Goal: Transaction & Acquisition: Purchase product/service

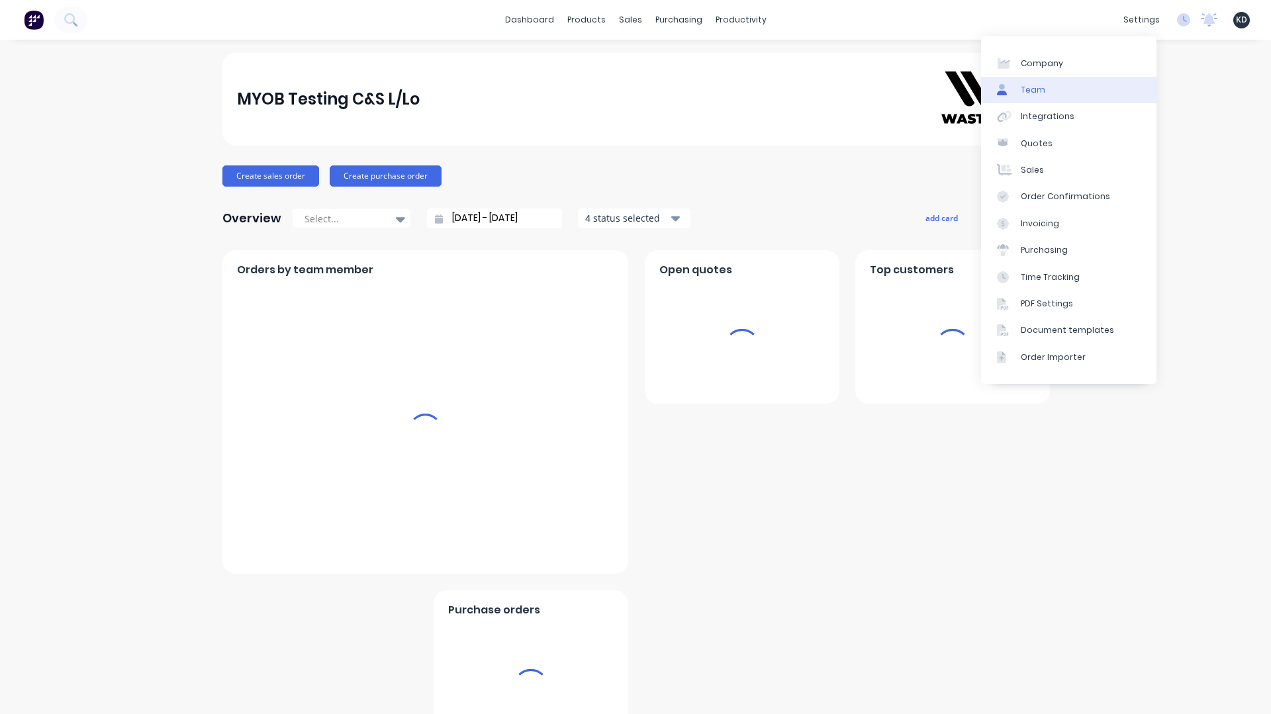
click at [1079, 85] on link "Team" at bounding box center [1068, 90] width 175 height 26
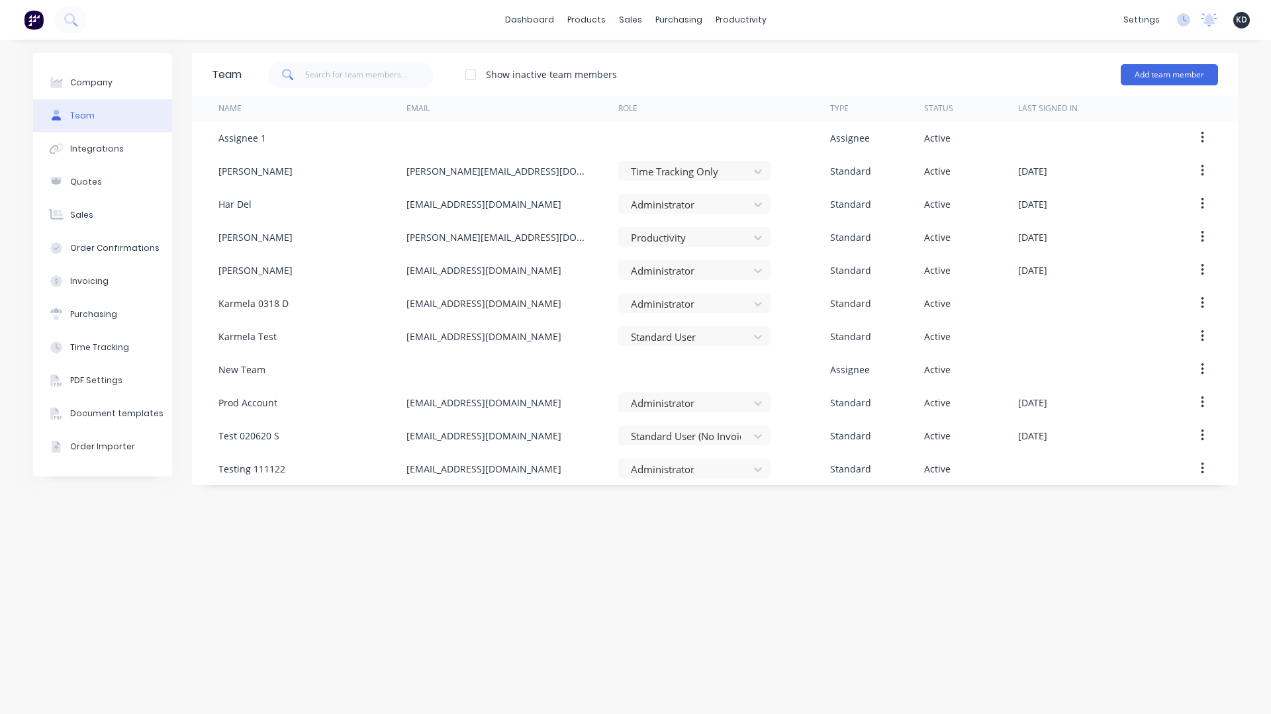
click at [880, 534] on div "Team Show inactive team members Add team member Name Email Role Type Status Las…" at bounding box center [715, 377] width 1046 height 648
click at [642, 593] on div "Team Show inactive team members Add team member Name Email Role Type Status Las…" at bounding box center [715, 377] width 1046 height 648
click at [1179, 76] on button "Add team member" at bounding box center [1169, 74] width 97 height 21
click at [1136, 114] on span "A team member that can login to Factory" at bounding box center [1112, 120] width 188 height 12
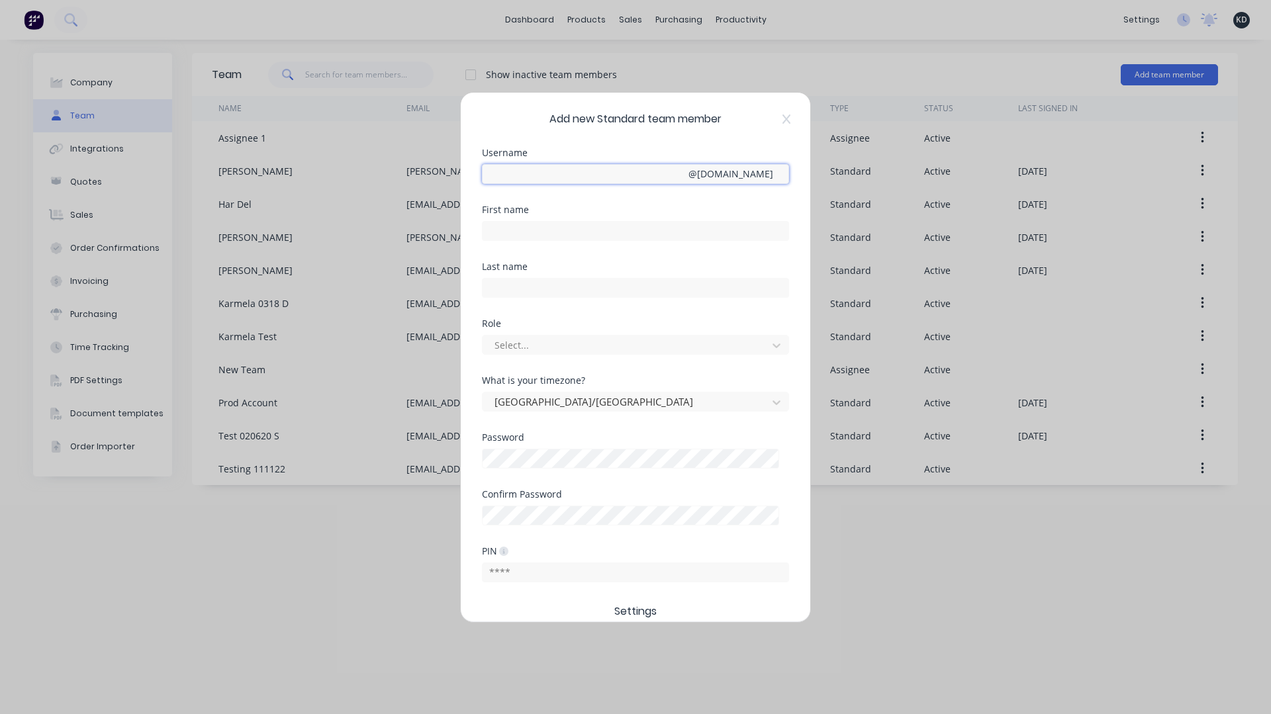
click at [552, 171] on input "text" at bounding box center [635, 174] width 307 height 20
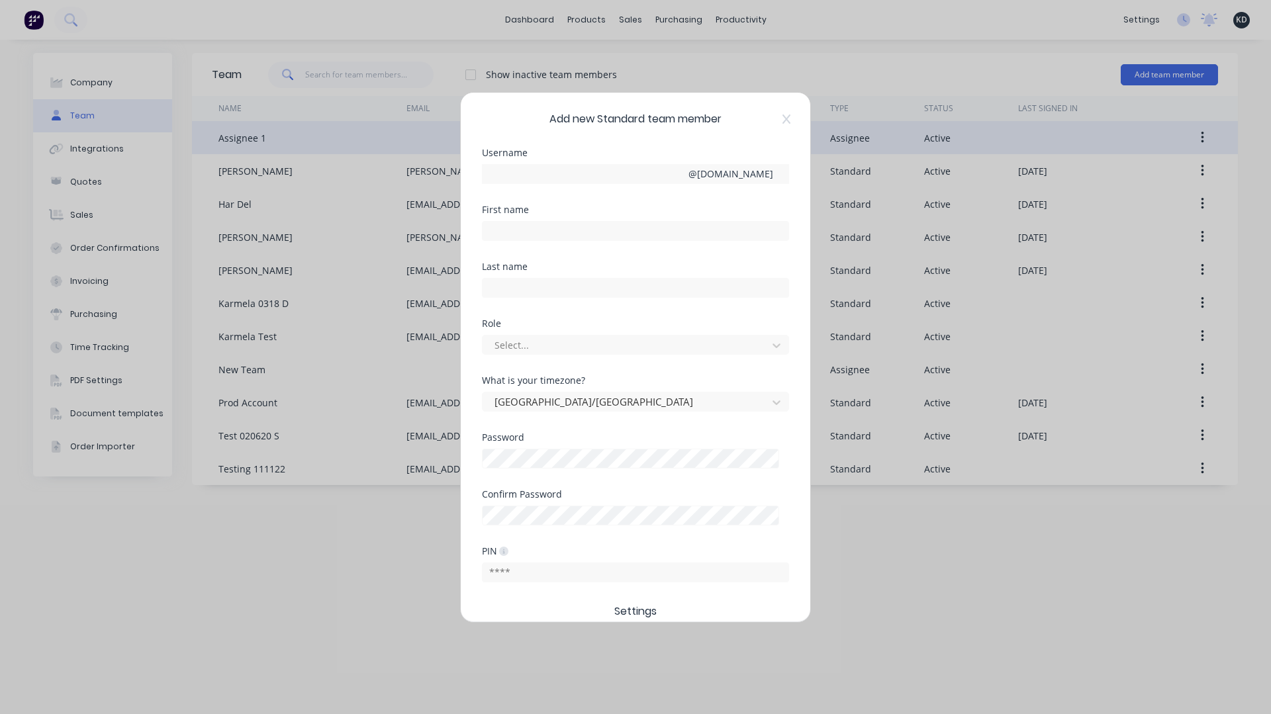
drag, startPoint x: 789, startPoint y: 119, endPoint x: 779, endPoint y: 127, distance: 13.1
click at [789, 118] on icon at bounding box center [787, 119] width 8 height 11
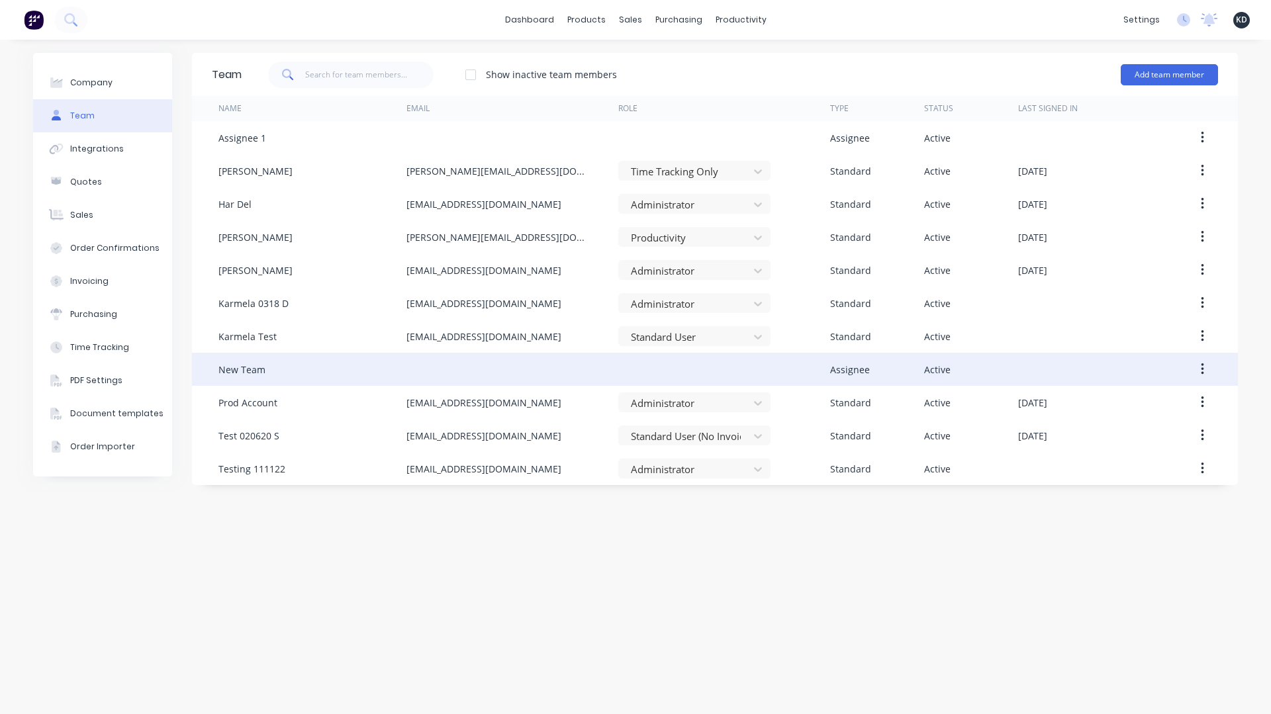
click at [1201, 375] on icon "button" at bounding box center [1202, 369] width 3 height 15
click at [1159, 399] on div "Edit" at bounding box center [1155, 404] width 102 height 19
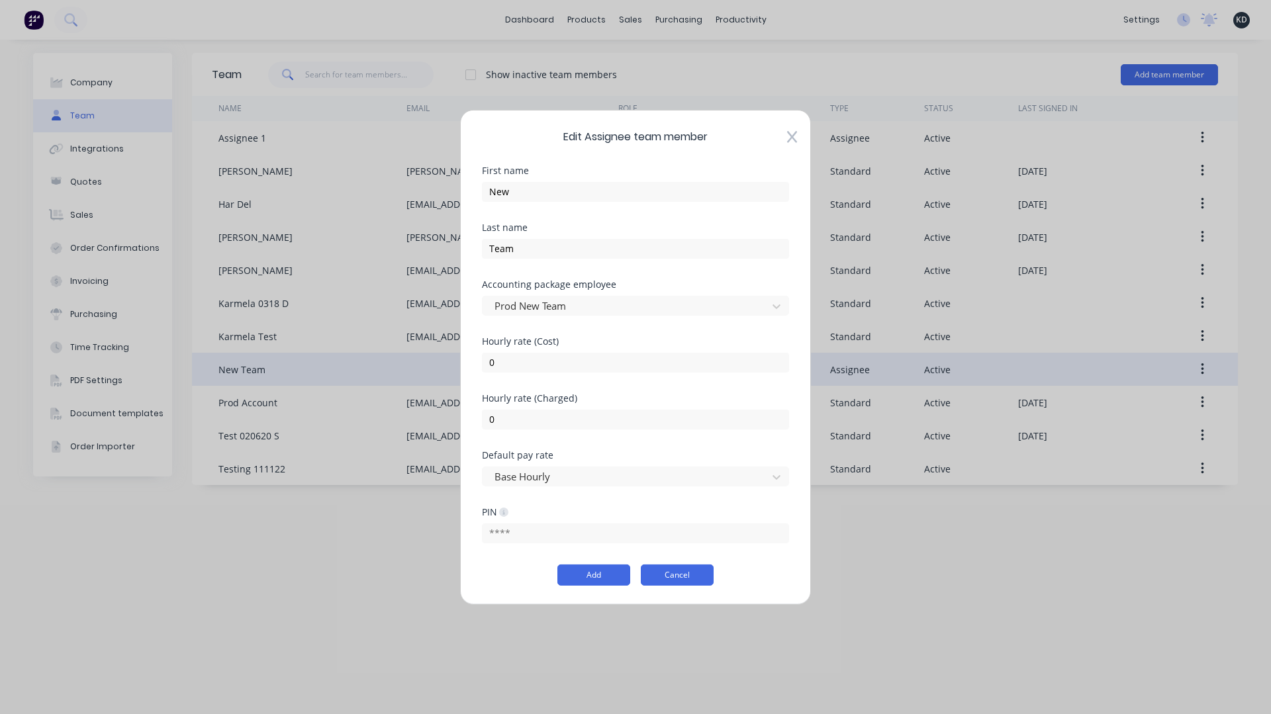
click at [687, 575] on button "Cancel" at bounding box center [677, 575] width 73 height 21
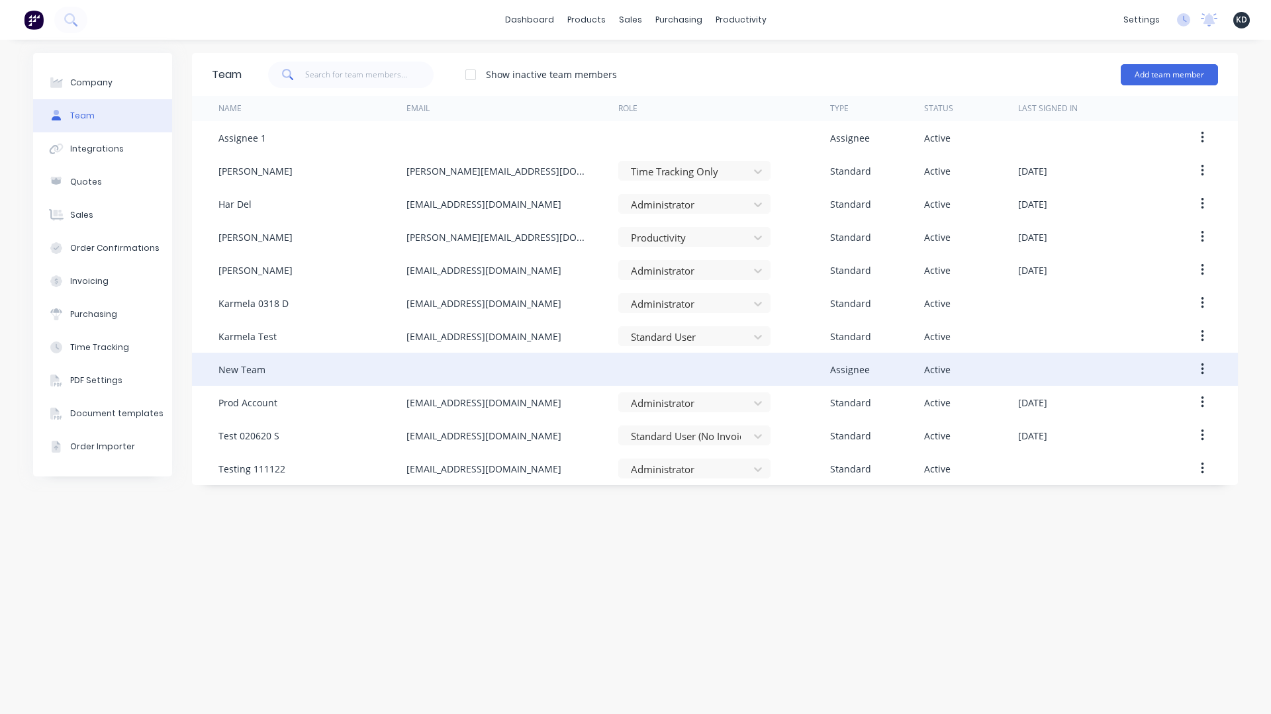
click at [1205, 373] on button "button" at bounding box center [1202, 370] width 31 height 24
click at [1147, 456] on div "Delete" at bounding box center [1155, 457] width 102 height 19
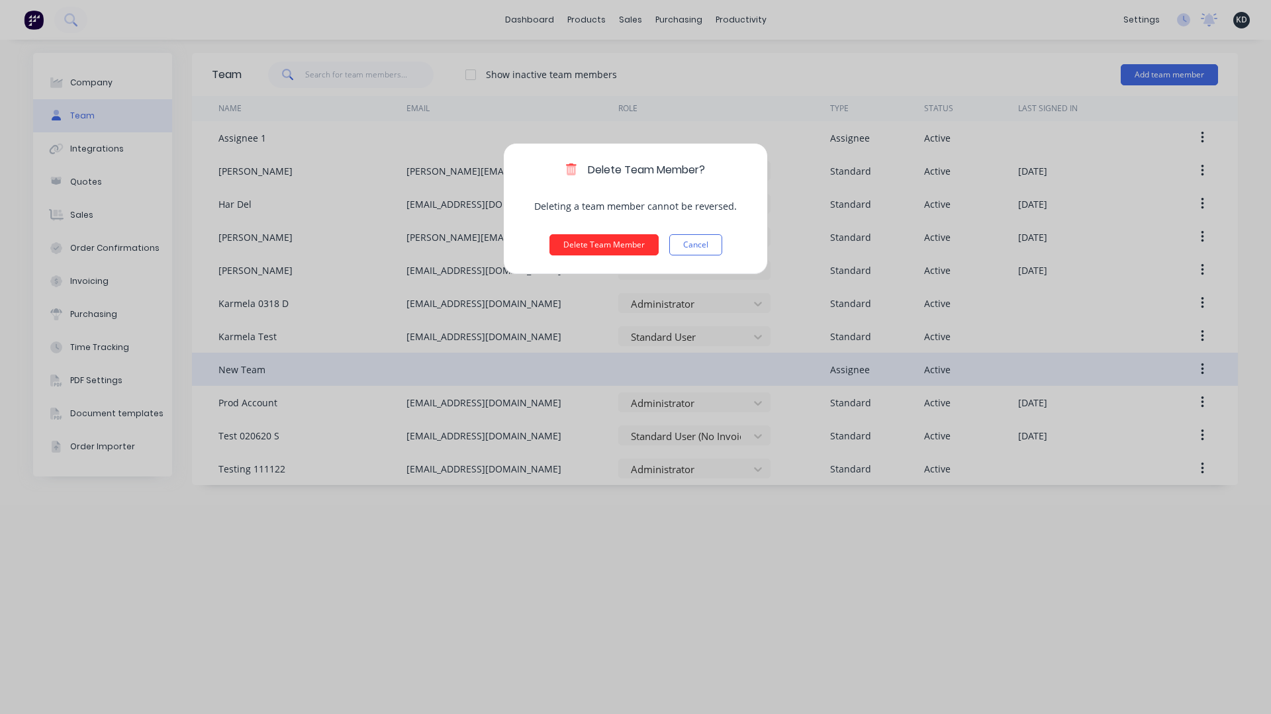
click at [592, 242] on button "Delete Team Member" at bounding box center [604, 244] width 109 height 21
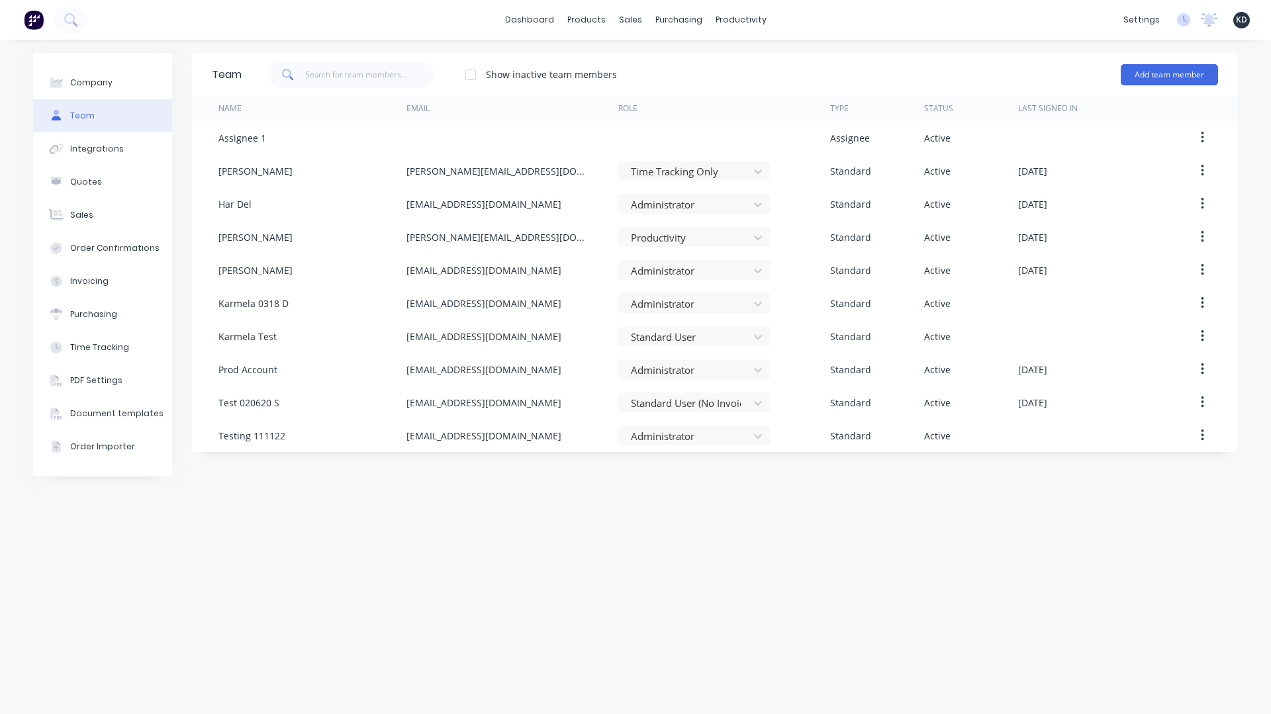
click at [473, 77] on div at bounding box center [471, 75] width 26 height 26
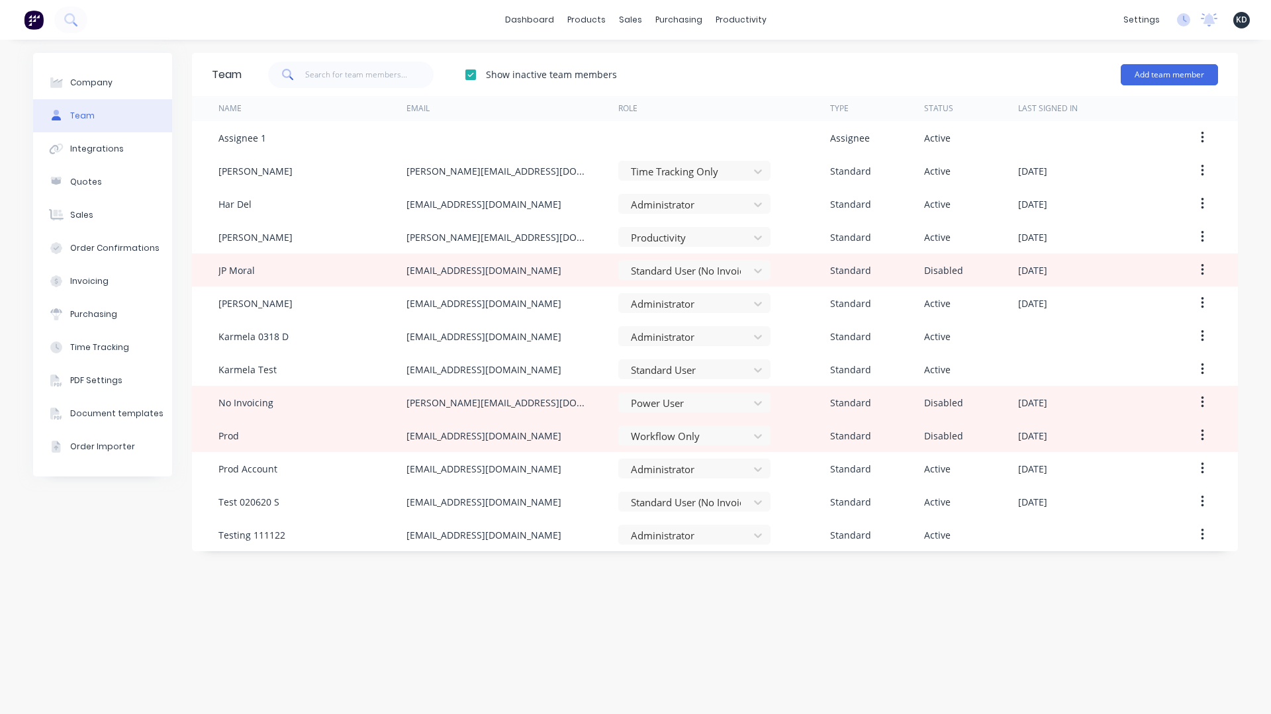
drag, startPoint x: 472, startPoint y: 73, endPoint x: 622, endPoint y: 6, distance: 164.5
click at [472, 72] on div at bounding box center [471, 75] width 26 height 26
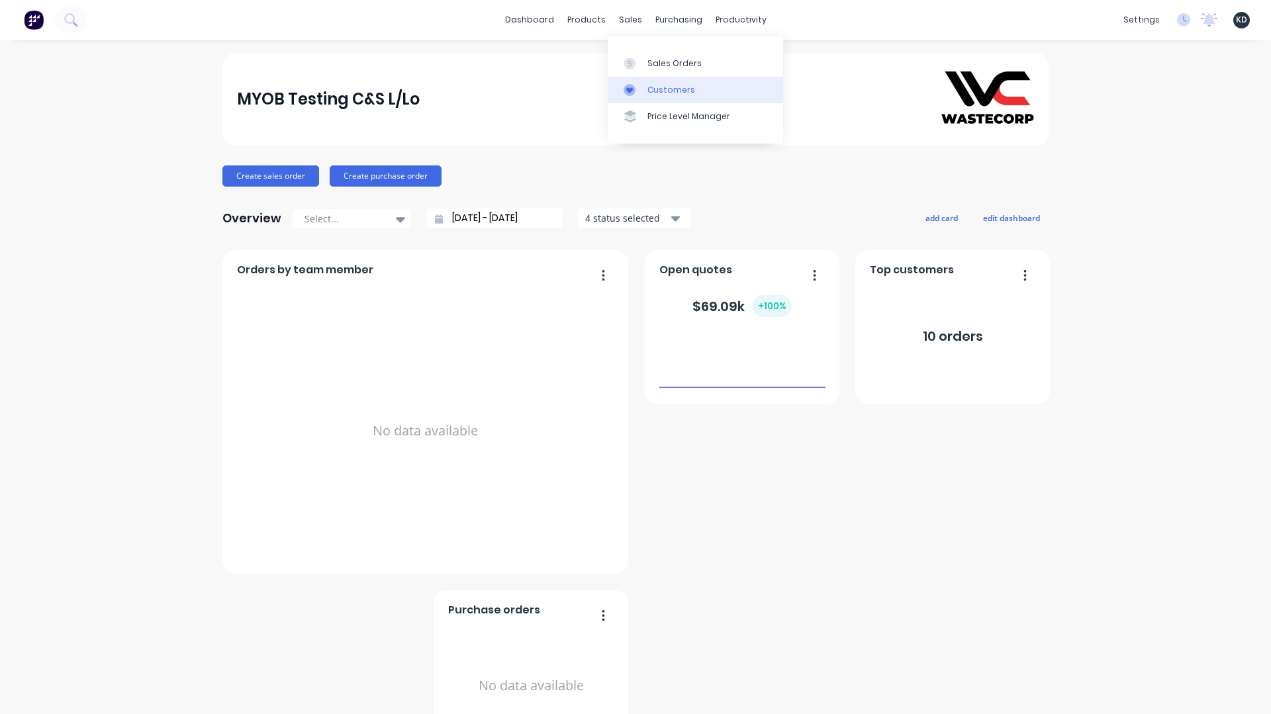
click at [656, 87] on div "Customers" at bounding box center [672, 90] width 48 height 12
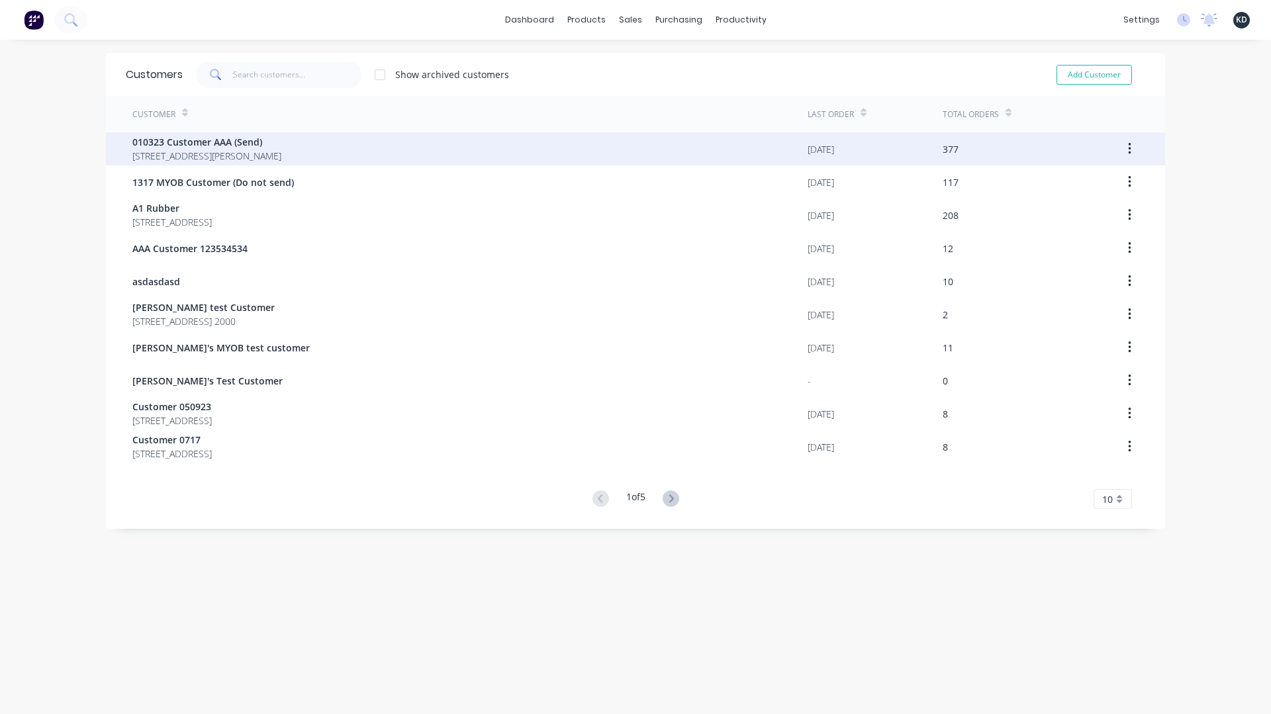
click at [281, 149] on span "[STREET_ADDRESS][PERSON_NAME]" at bounding box center [206, 156] width 149 height 14
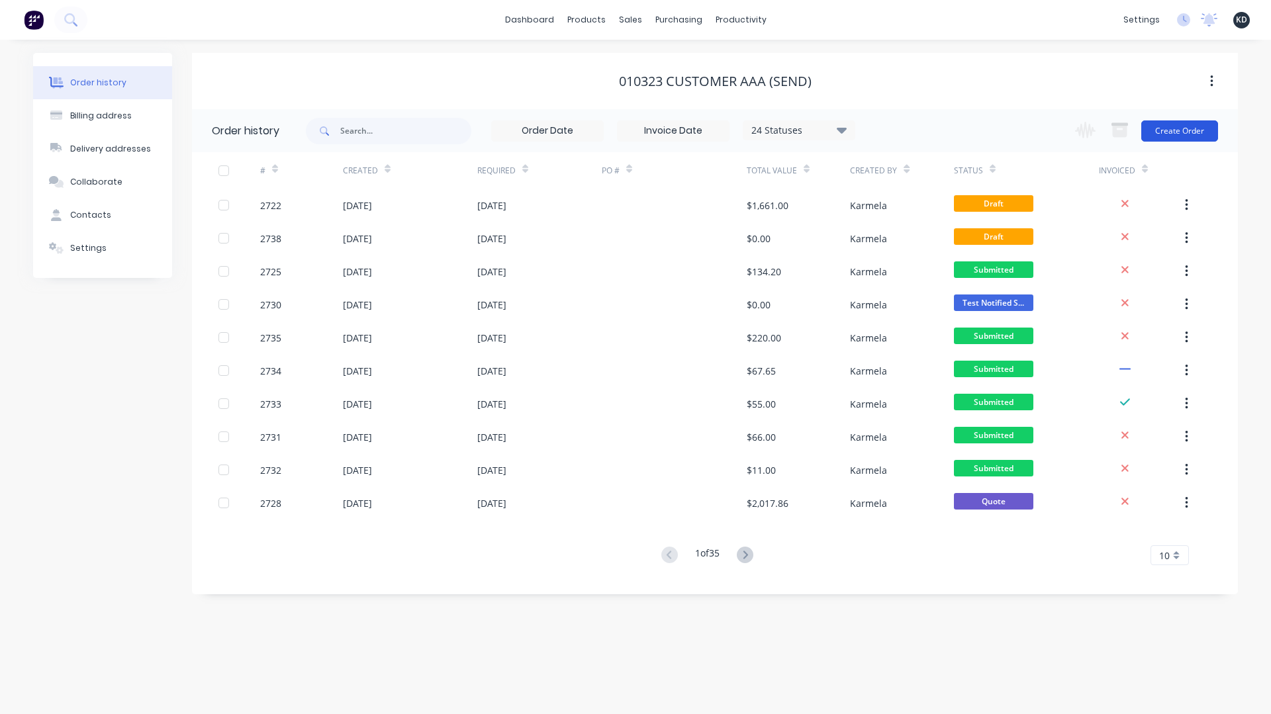
click at [1167, 129] on button "Create Order" at bounding box center [1180, 131] width 77 height 21
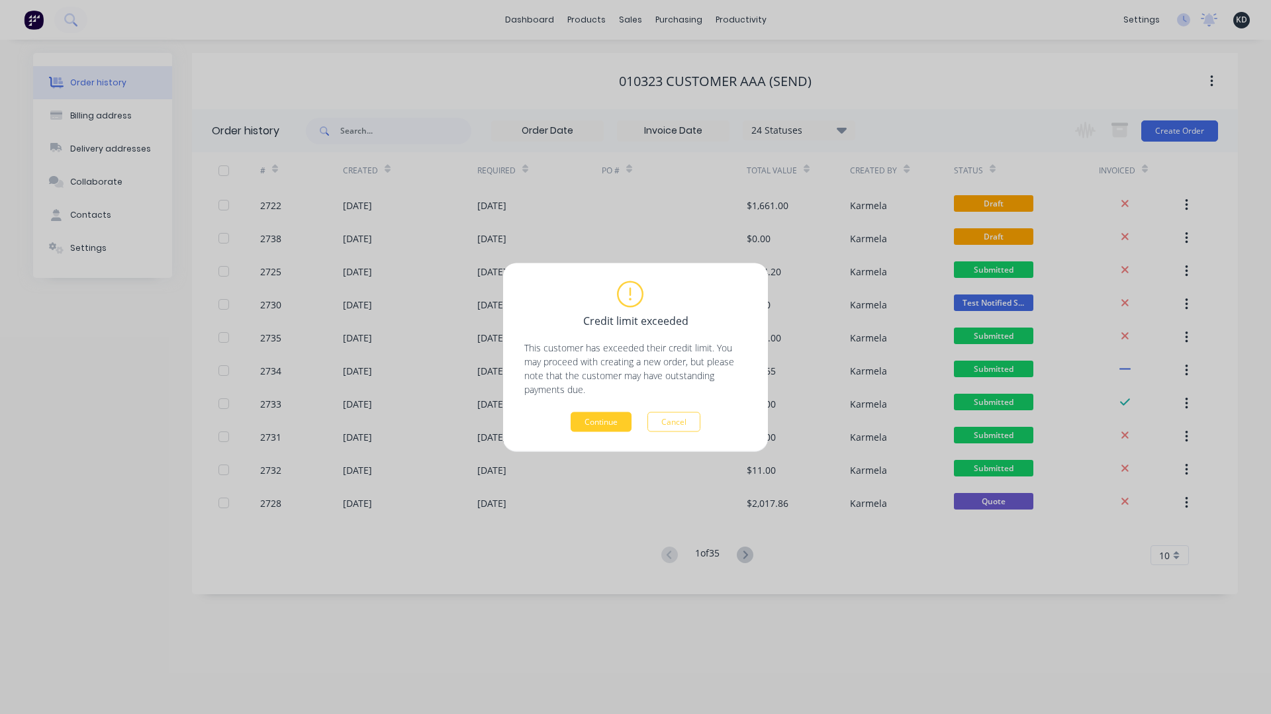
click at [604, 420] on button "Continue" at bounding box center [601, 422] width 61 height 20
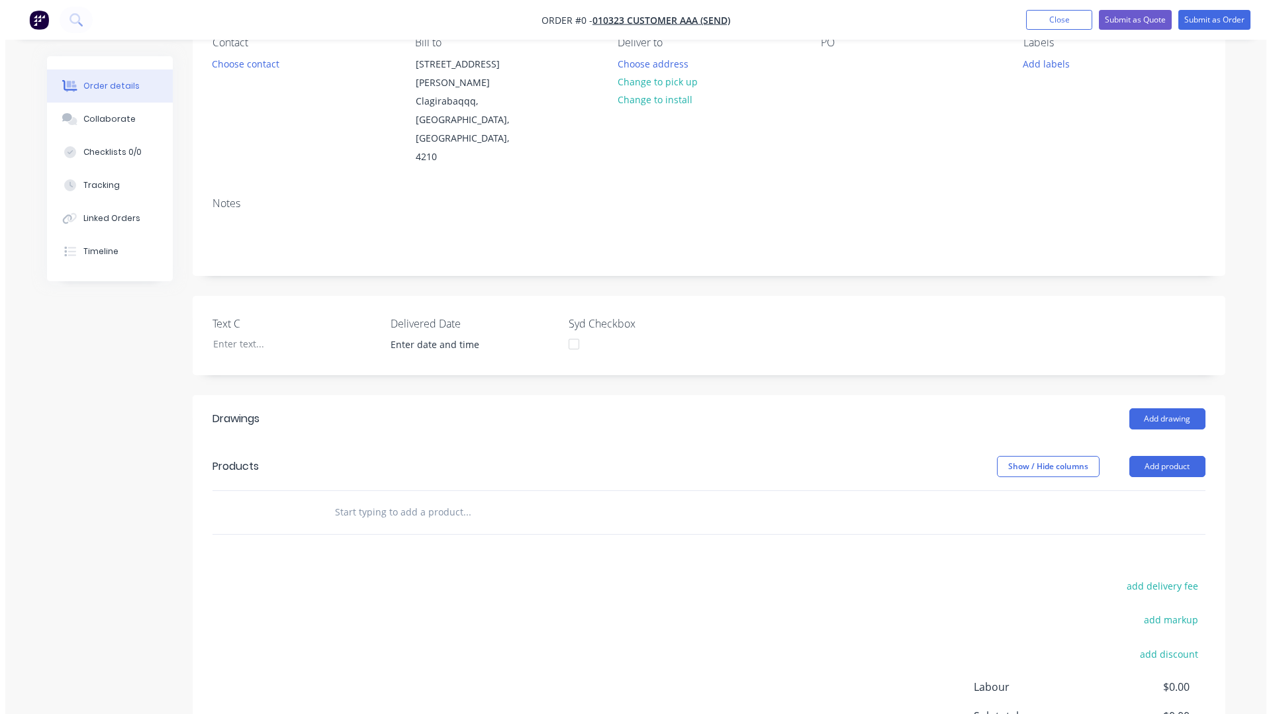
scroll to position [252, 0]
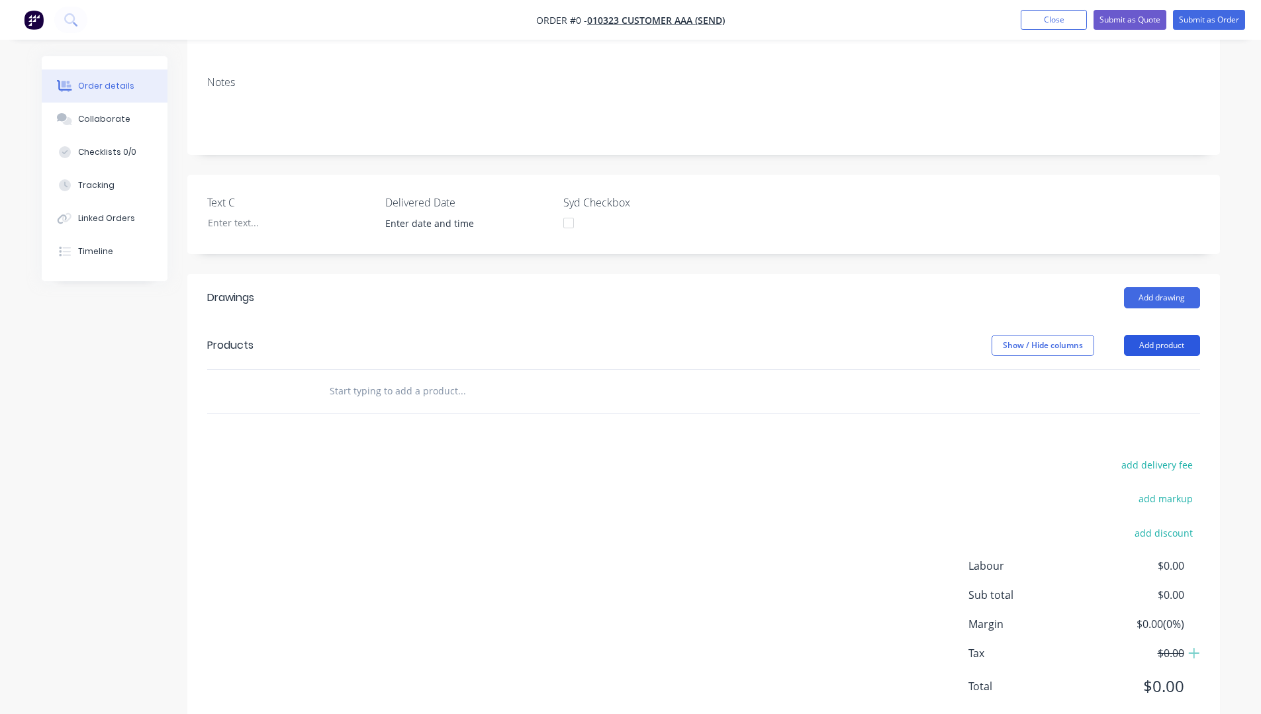
click at [1150, 335] on button "Add product" at bounding box center [1162, 345] width 76 height 21
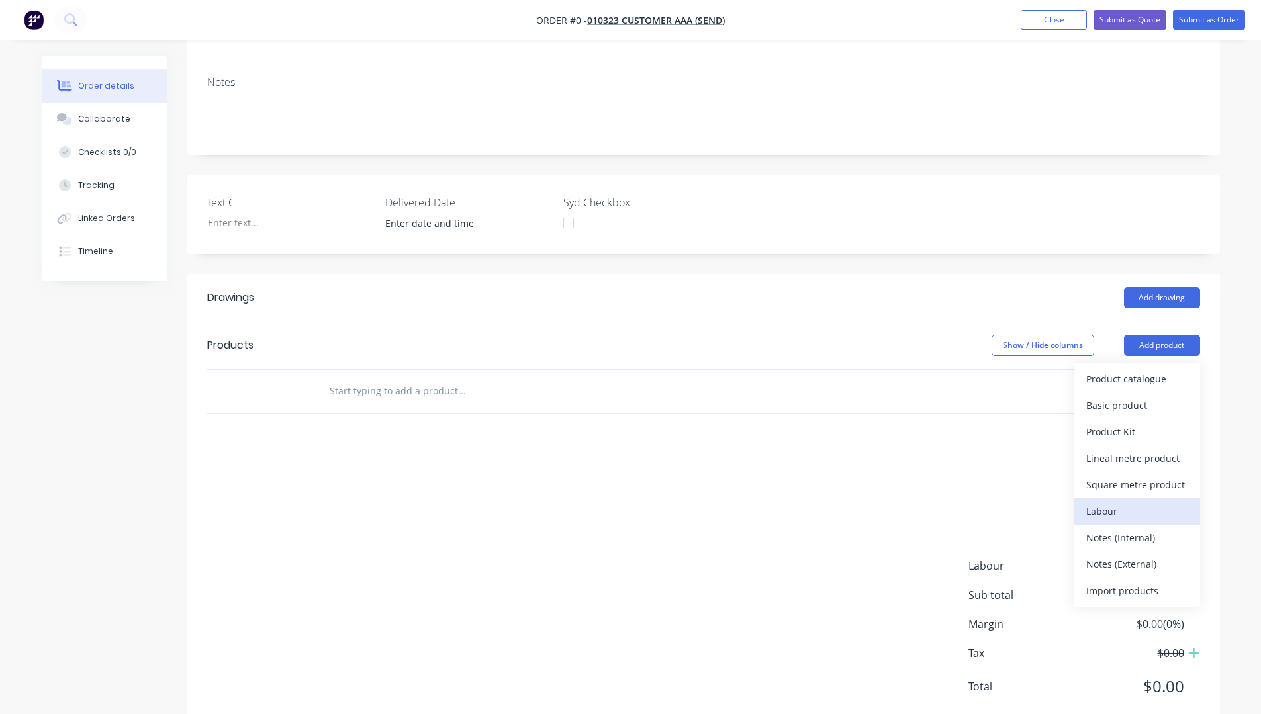
click at [1145, 502] on div "Labour" at bounding box center [1138, 511] width 102 height 19
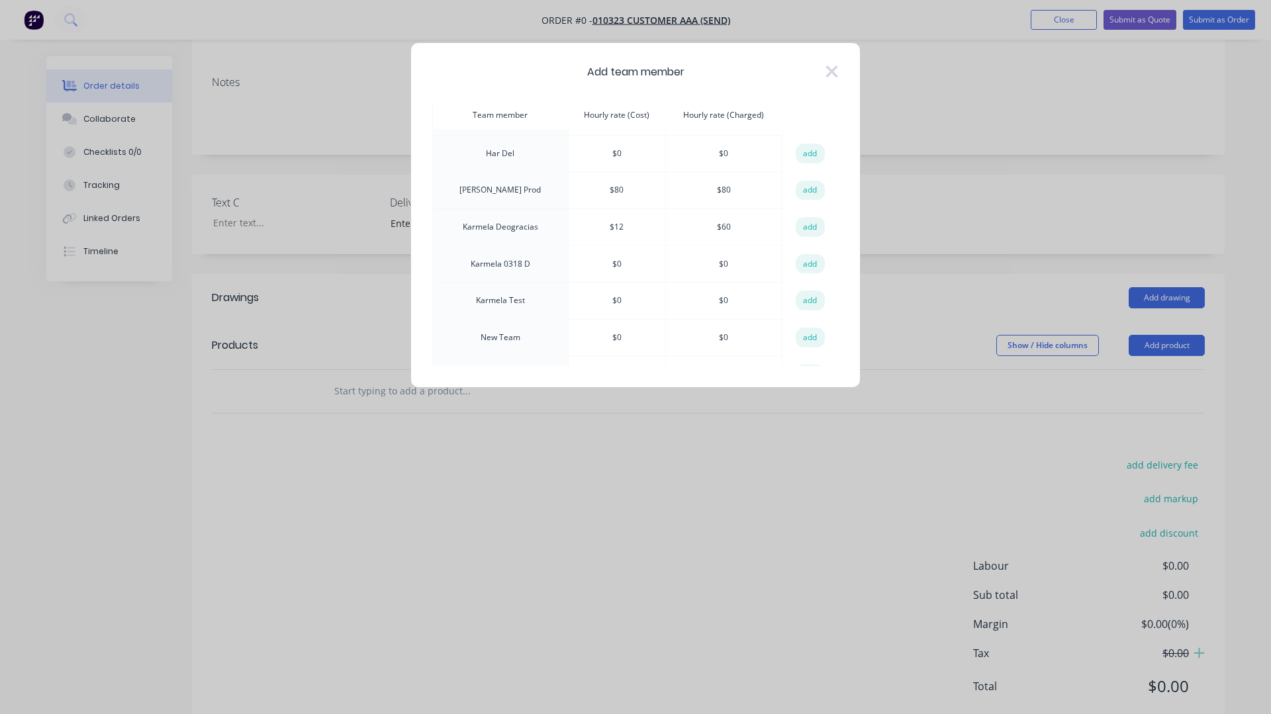
scroll to position [169, 0]
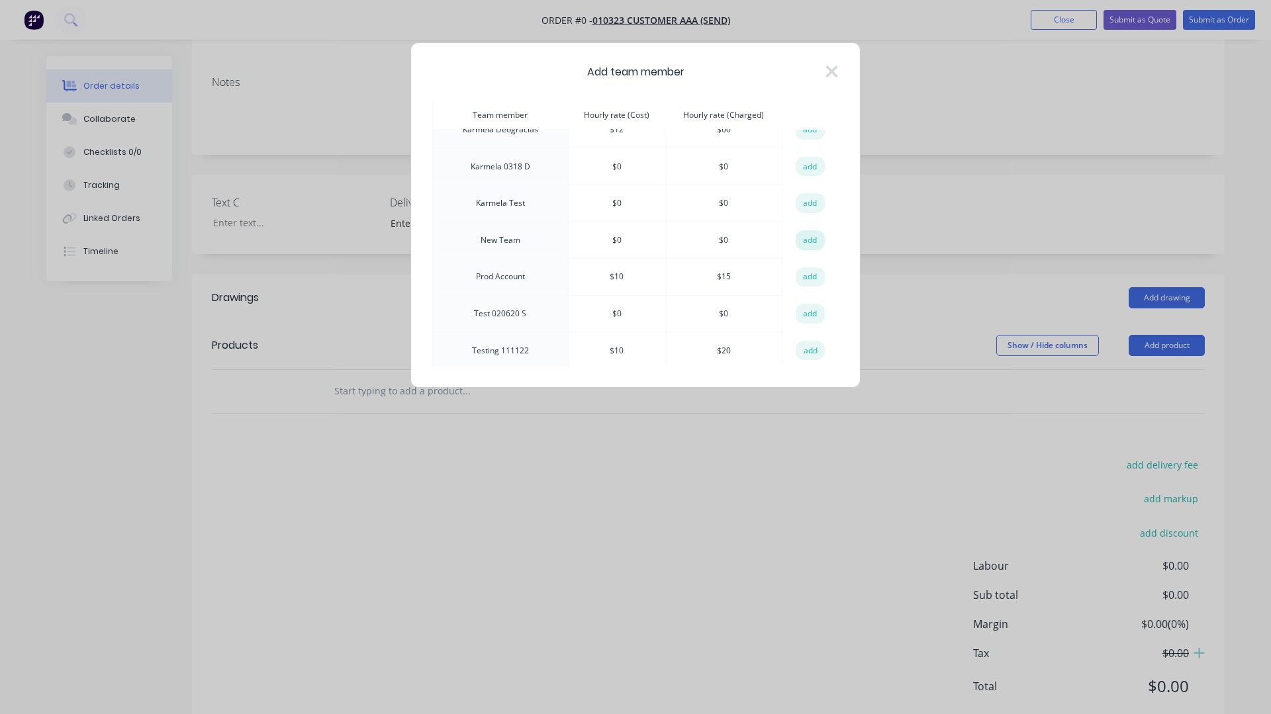
click at [803, 232] on button "add" at bounding box center [810, 240] width 29 height 20
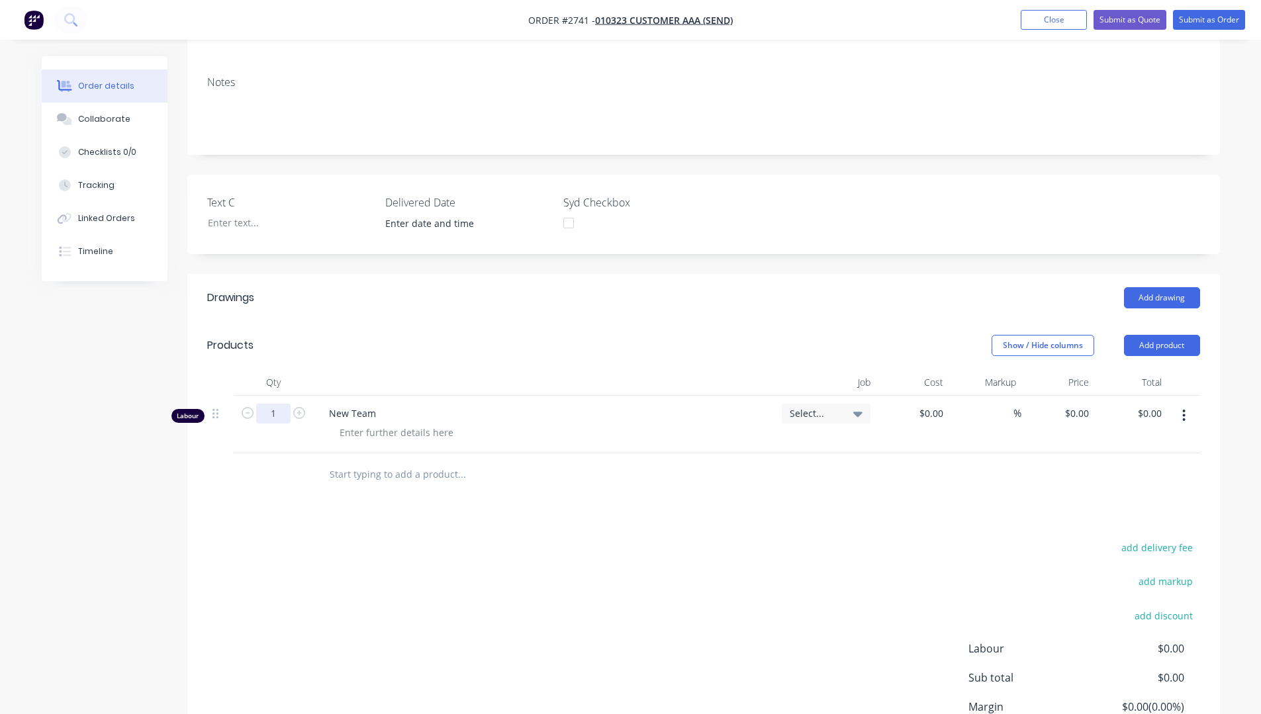
click at [277, 404] on input "1" at bounding box center [273, 414] width 34 height 20
type input "23"
click at [473, 493] on div "Drawings Add drawing Products Show / Hide columns Add product Qty Job Cost Mark…" at bounding box center [703, 544] width 1033 height 540
click at [1070, 396] on div "0 $0.00" at bounding box center [1058, 425] width 73 height 58
type input "$2.00"
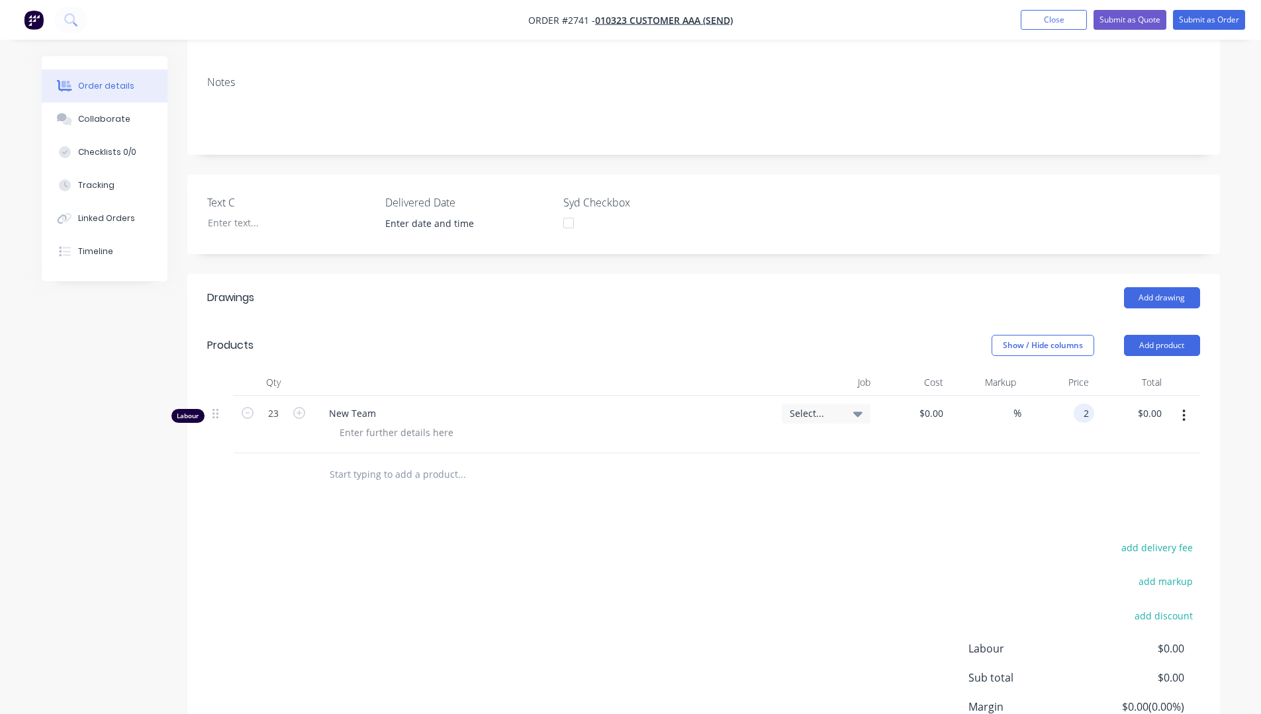
type input "$46.00"
click at [1081, 573] on div "add markup" at bounding box center [1118, 590] width 166 height 34
click at [1171, 335] on button "Add product" at bounding box center [1162, 345] width 76 height 21
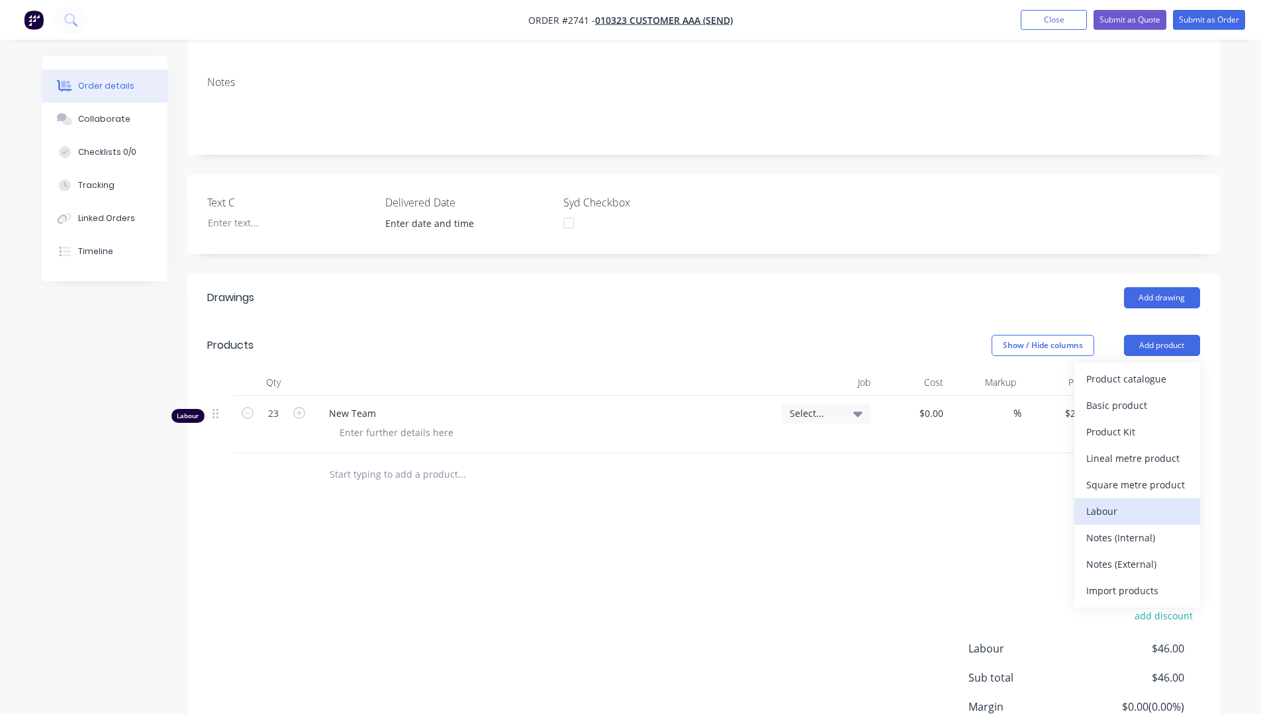
click at [1161, 502] on div "Labour" at bounding box center [1138, 511] width 102 height 19
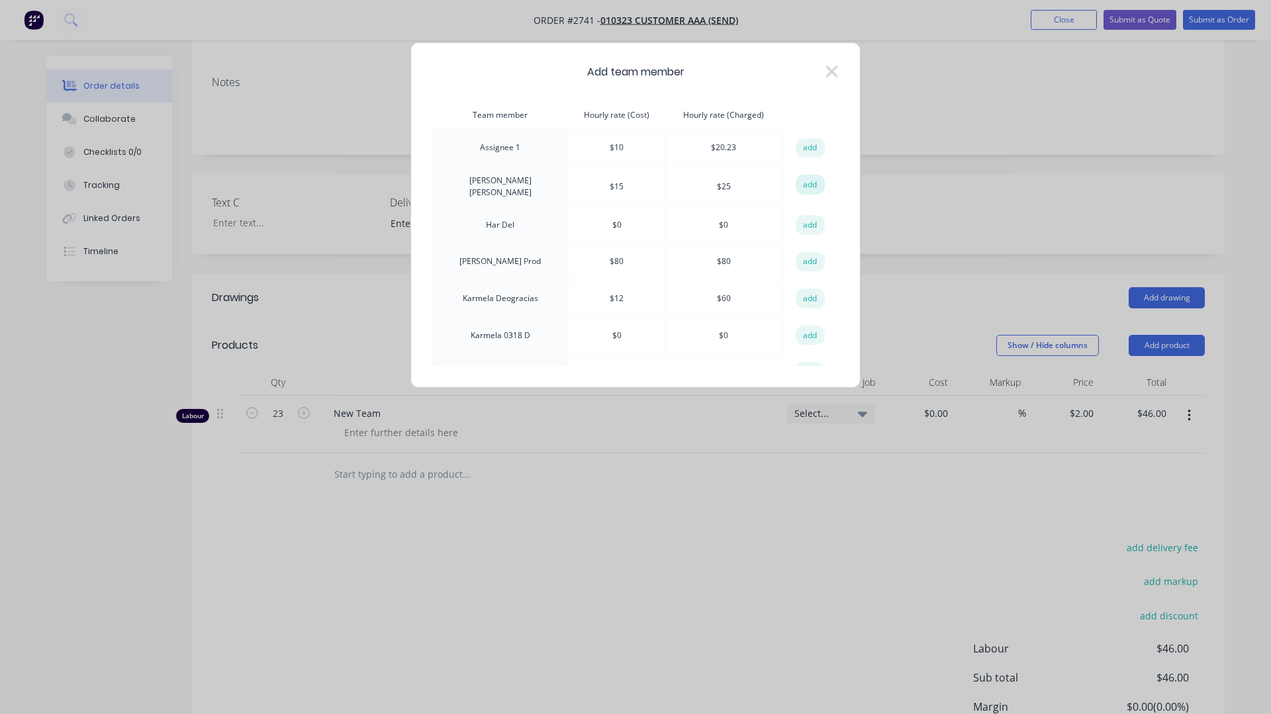
click at [811, 186] on button "add" at bounding box center [810, 185] width 29 height 20
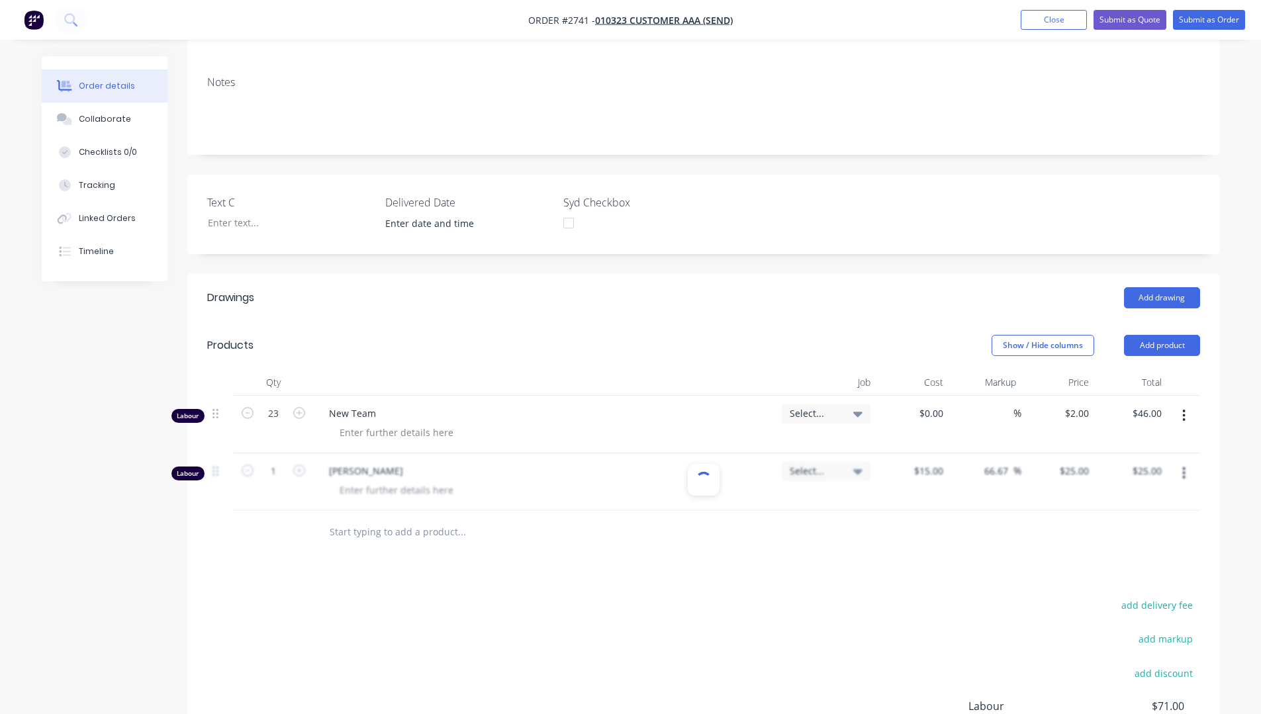
click at [619, 625] on div "add delivery fee add markup add discount Labour $71.00 Sub total $71.00 Margin …" at bounding box center [703, 725] width 993 height 256
click at [271, 424] on input "1" at bounding box center [273, 414] width 34 height 20
type input "3"
type input "$75.00"
click at [556, 618] on div "add delivery fee add markup add discount Labour $121.00 Sub total $121.00 Margi…" at bounding box center [703, 725] width 993 height 256
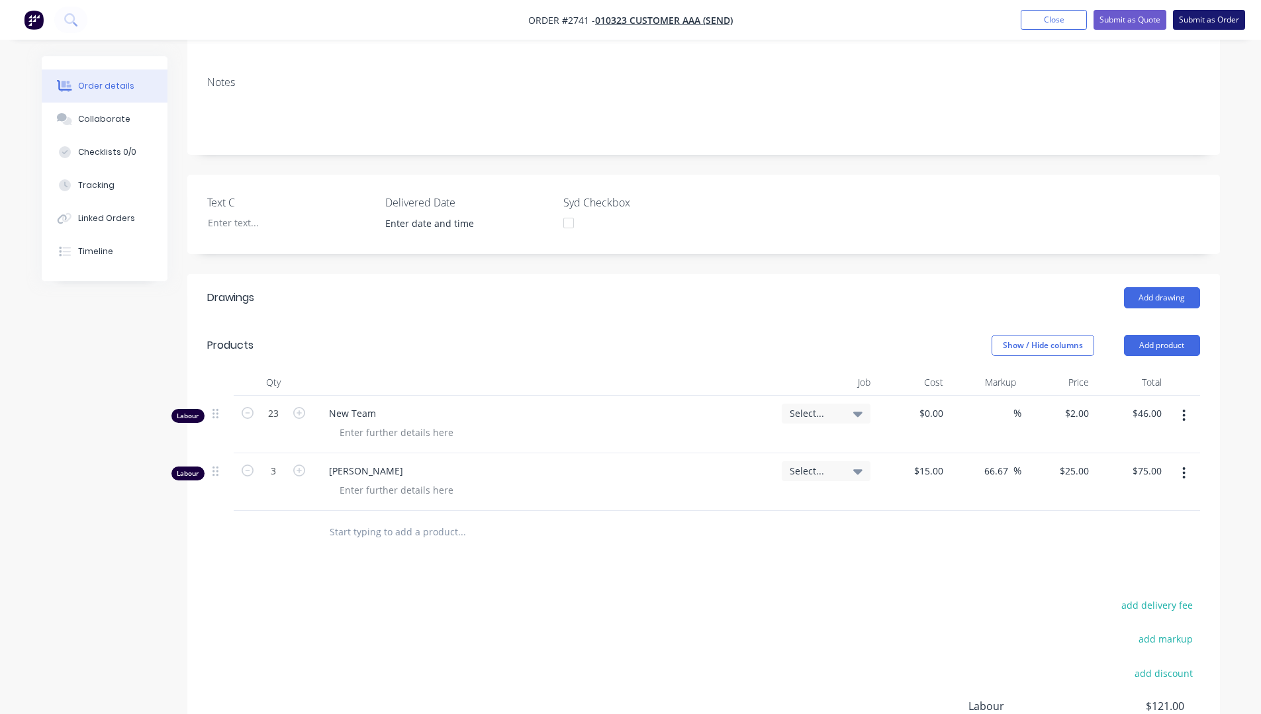
click at [1220, 21] on button "Submit as Order" at bounding box center [1209, 20] width 72 height 20
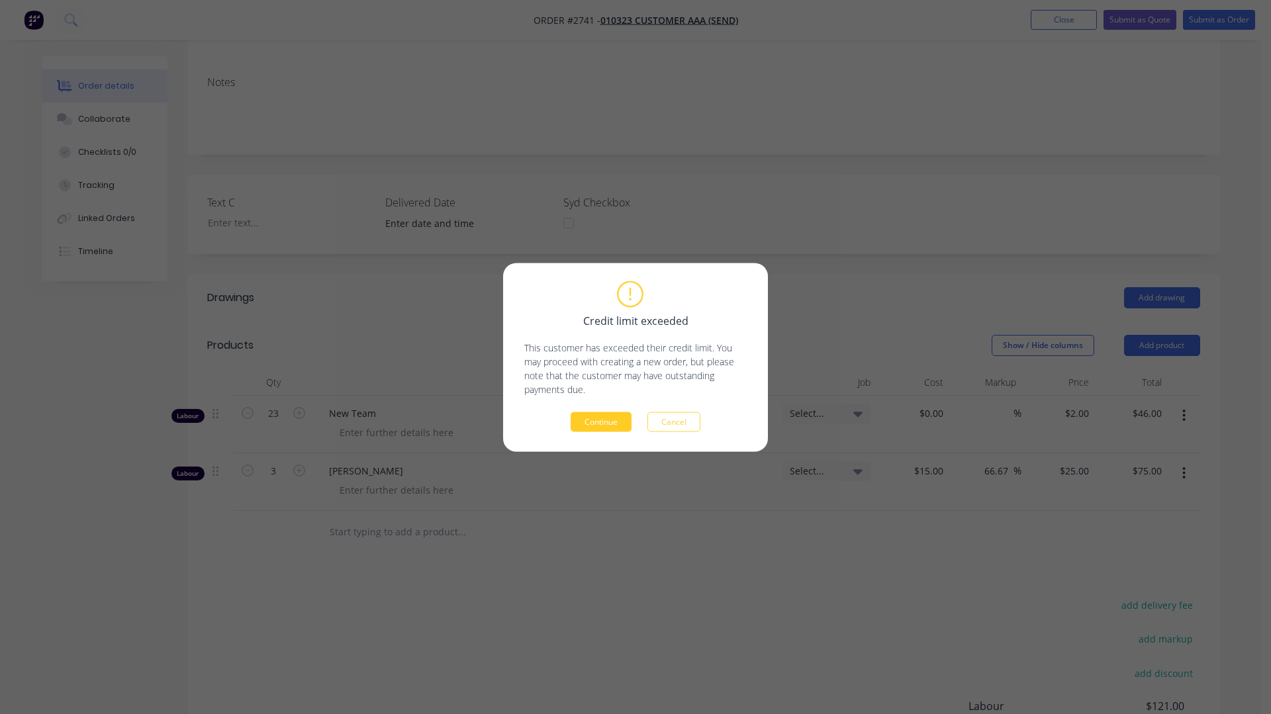
click at [599, 416] on button "Continue" at bounding box center [601, 422] width 61 height 20
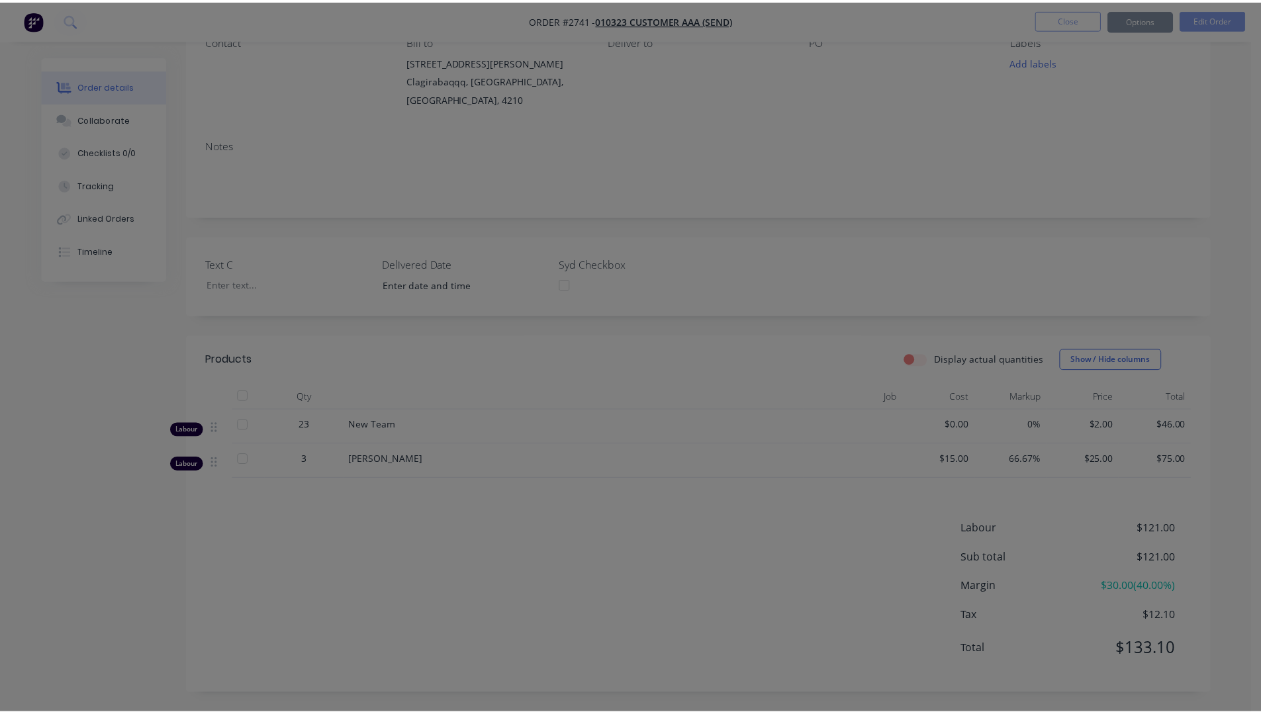
scroll to position [132, 0]
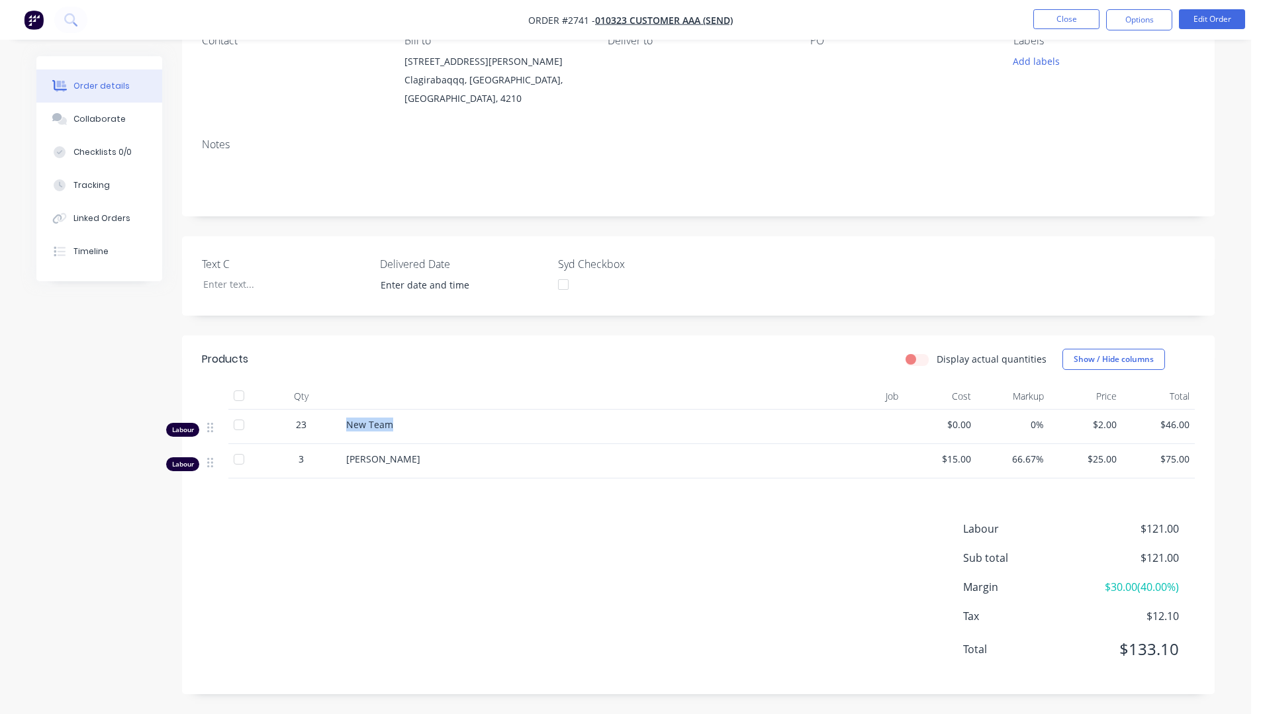
drag, startPoint x: 346, startPoint y: 426, endPoint x: 413, endPoint y: 426, distance: 66.9
click at [413, 426] on div "New Team" at bounding box center [572, 425] width 453 height 14
click at [636, 591] on div "Labour $121.00 Sub total $121.00 Margin $30.00 ( 40.00 %) Tax $12.10 Total $133…" at bounding box center [698, 598] width 993 height 154
click at [1208, 15] on button "Edit Order" at bounding box center [1212, 19] width 66 height 20
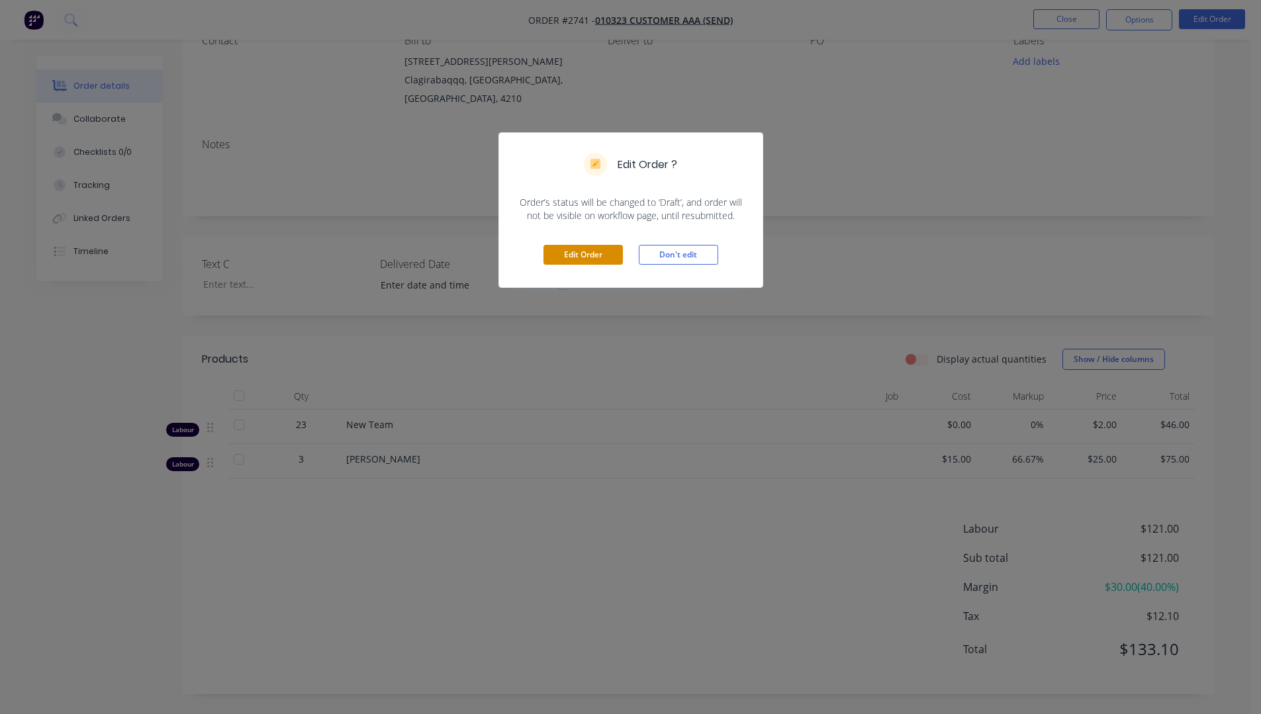
click at [599, 251] on button "Edit Order" at bounding box center [583, 255] width 79 height 20
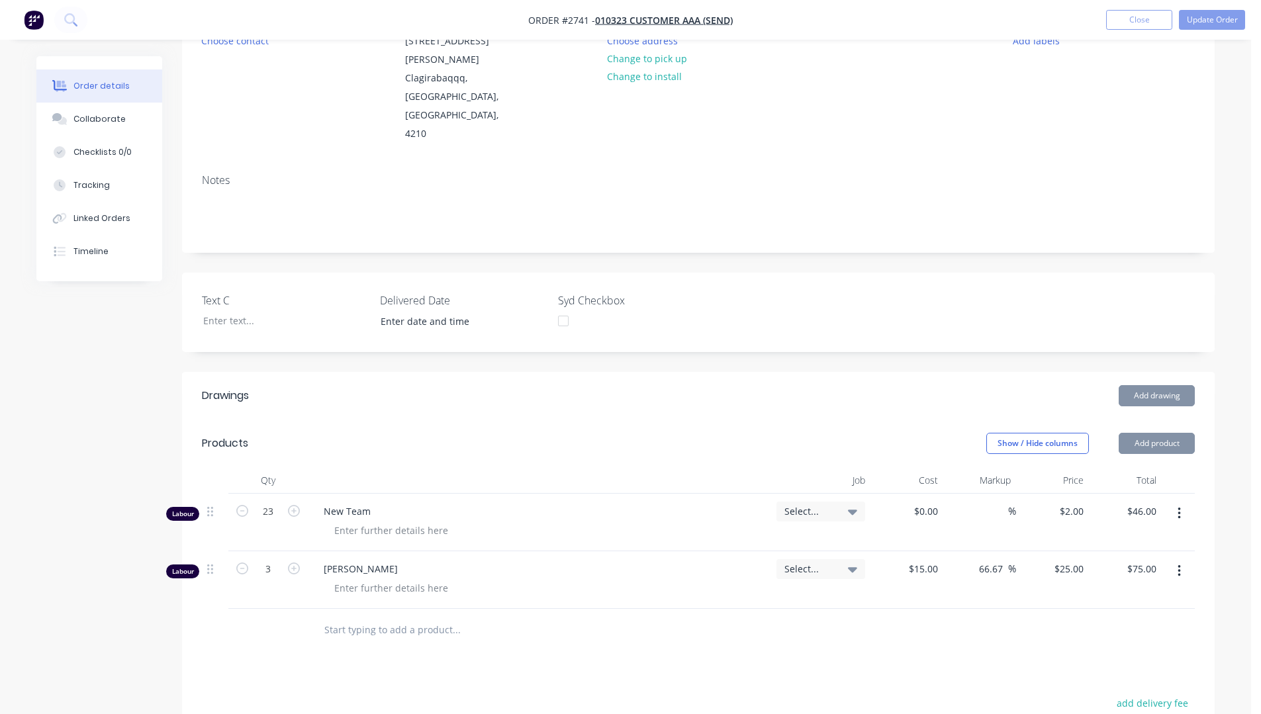
scroll to position [358, 0]
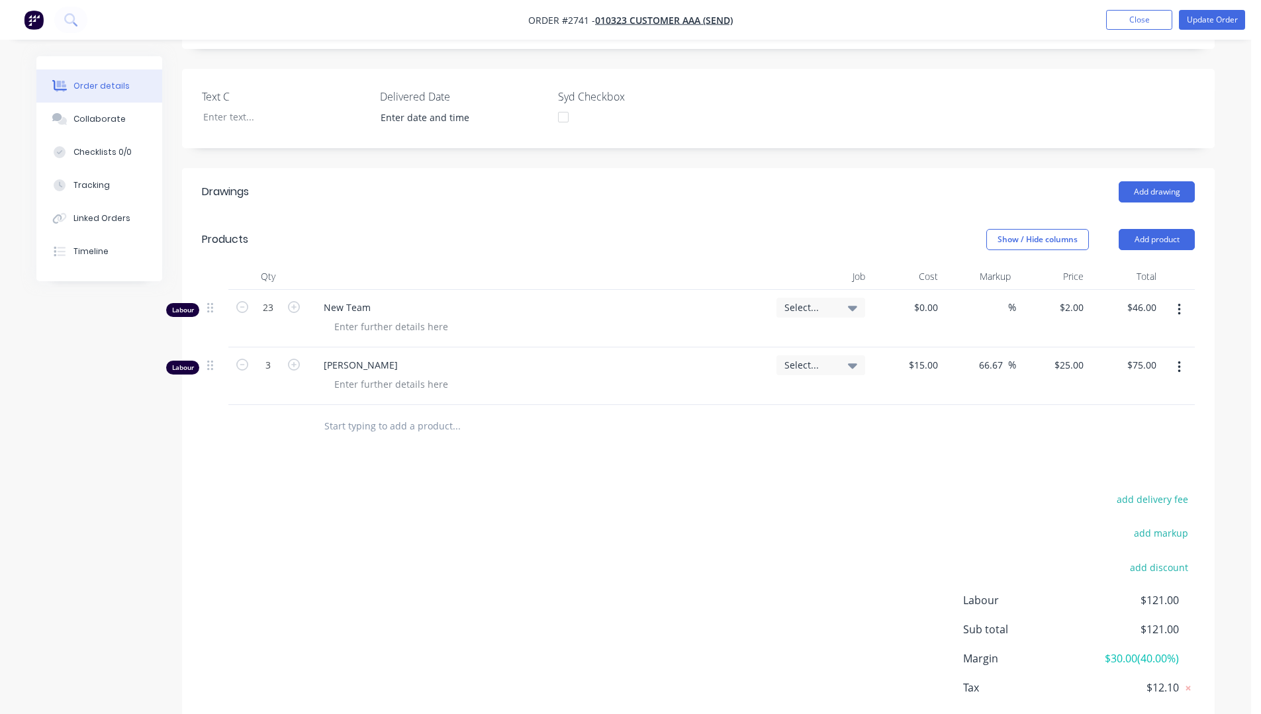
click at [1175, 298] on button "button" at bounding box center [1179, 310] width 31 height 24
click at [1126, 414] on div "Delete" at bounding box center [1132, 423] width 102 height 19
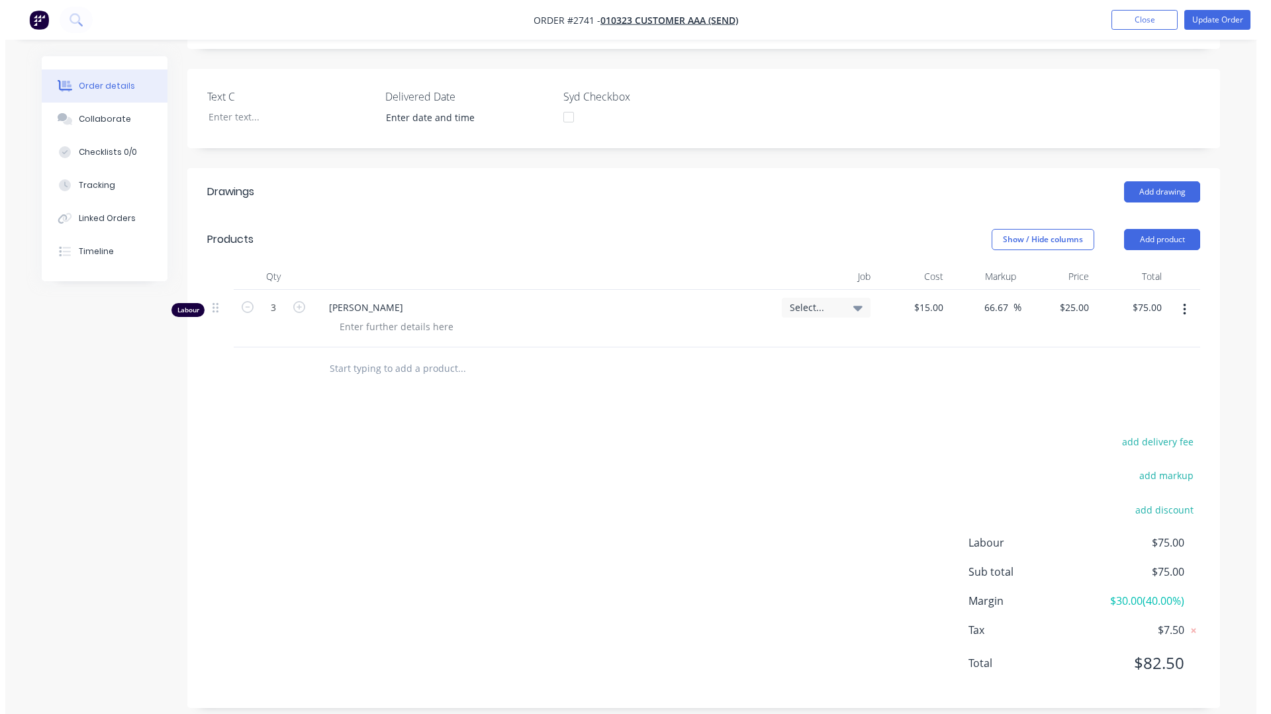
scroll to position [334, 0]
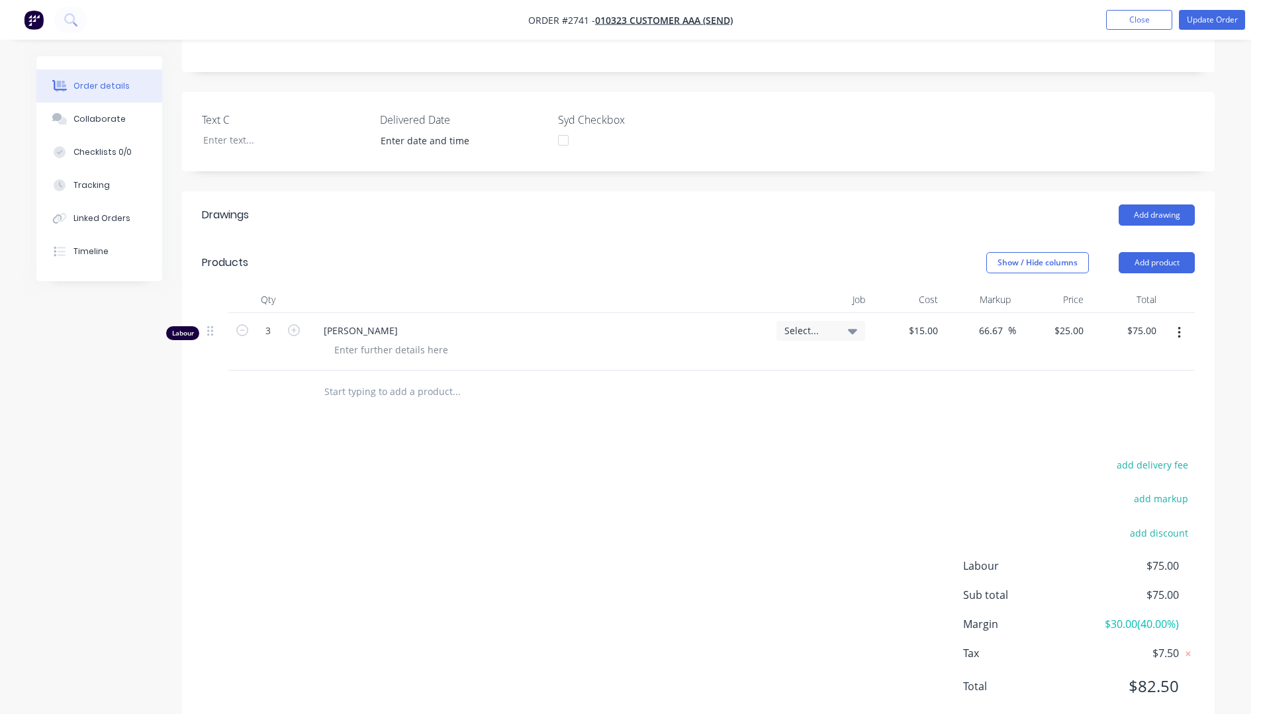
click at [725, 456] on div "add delivery fee add markup add discount Labour $75.00 Sub total $75.00 Margin …" at bounding box center [698, 584] width 993 height 256
click at [1226, 19] on button "Update Order" at bounding box center [1212, 20] width 66 height 20
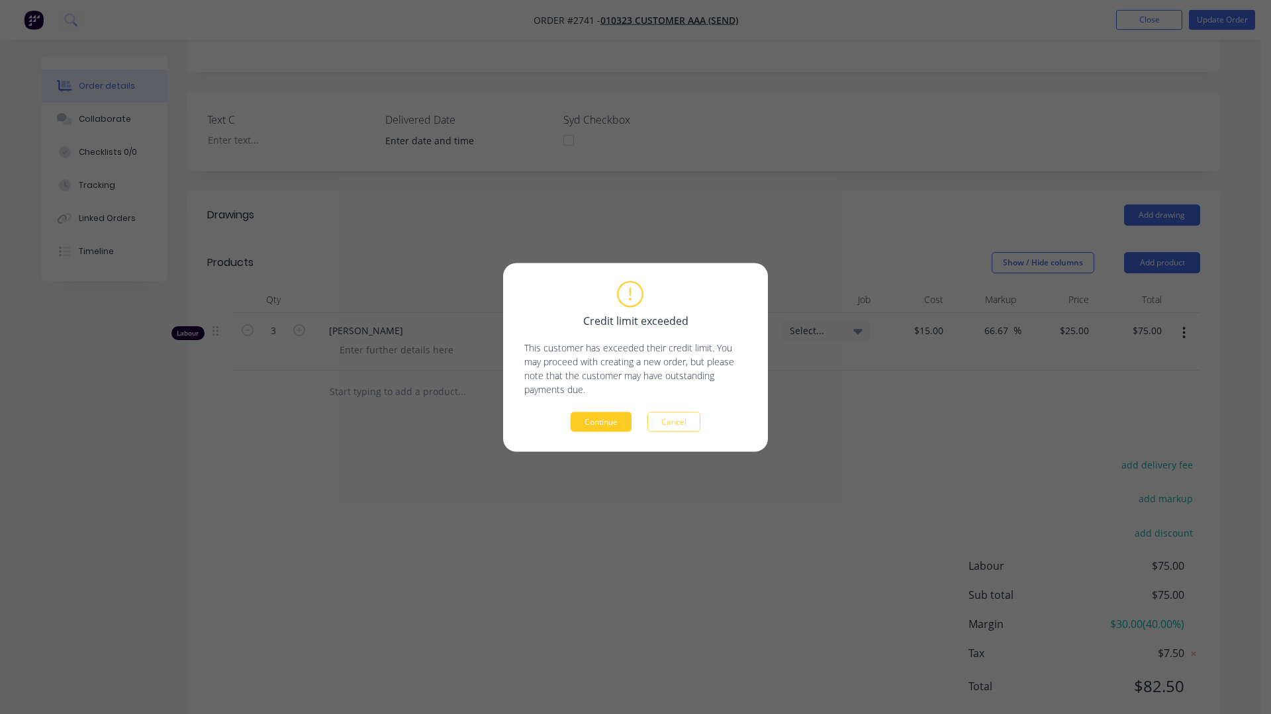
click at [621, 418] on button "Continue" at bounding box center [601, 422] width 61 height 20
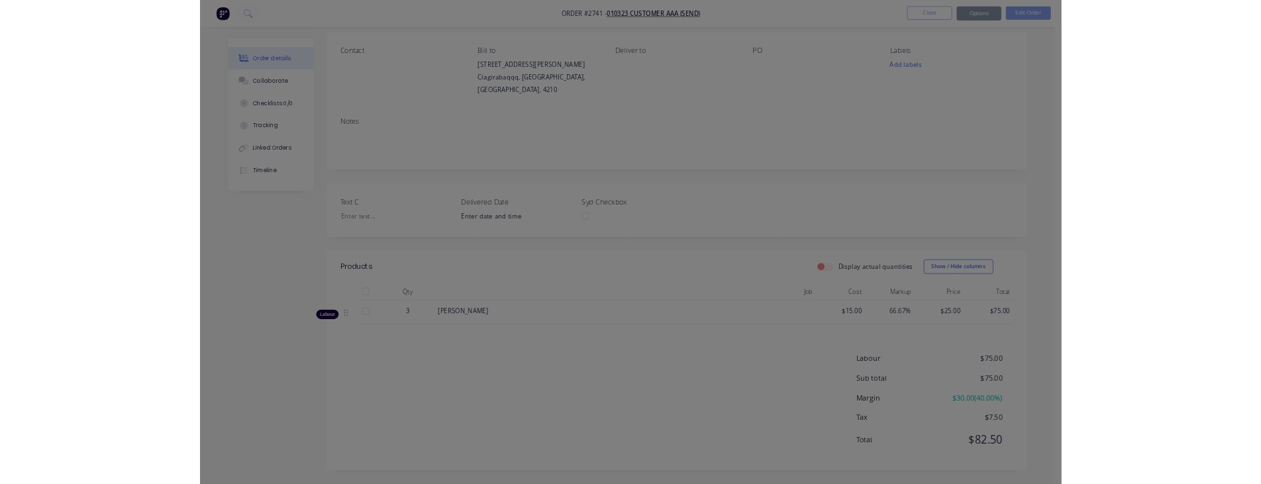
scroll to position [97, 0]
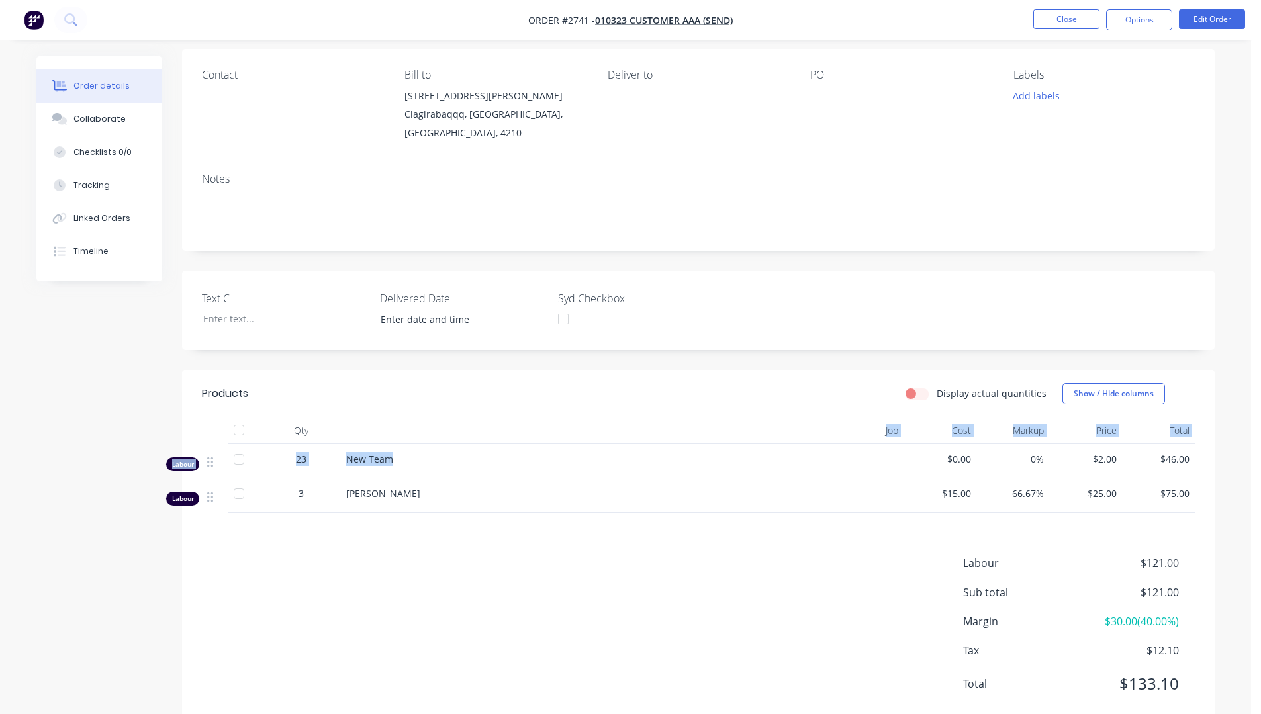
drag, startPoint x: 273, startPoint y: 442, endPoint x: 575, endPoint y: 524, distance: 312.3
click at [514, 454] on div "Qty Job Cost Markup Price Total Labour 23 New Team $0.00 0% $2.00 $46.00 Labour…" at bounding box center [698, 465] width 993 height 95
click at [610, 577] on div "Labour $121.00 Sub total $121.00 Margin $30.00 ( 40.00 %) Tax $12.10 Total $133…" at bounding box center [698, 633] width 993 height 154
drag, startPoint x: 297, startPoint y: 461, endPoint x: 479, endPoint y: 448, distance: 182.5
click at [479, 448] on div "Labour 23 New Team $0.00 0% $2.00 $46.00" at bounding box center [698, 461] width 993 height 34
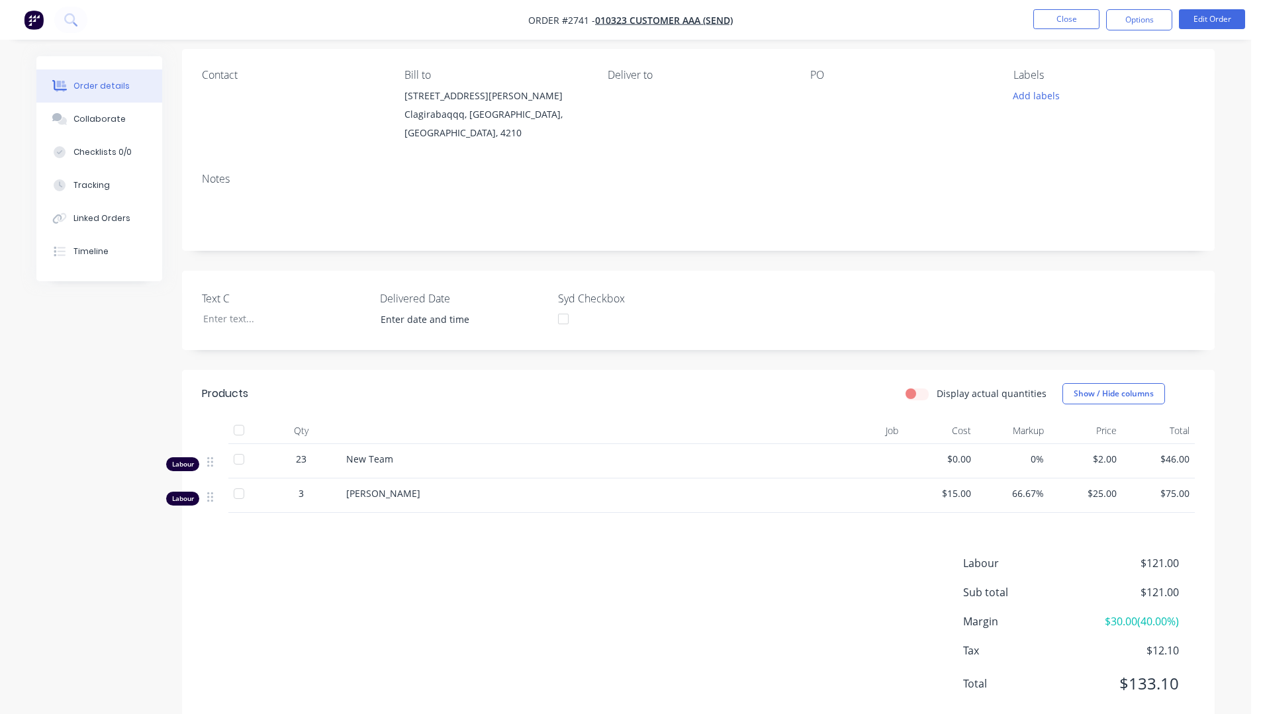
click at [583, 585] on div "Labour $121.00 Sub total $121.00 Margin $30.00 ( 40.00 %) Tax $12.10 Total $133…" at bounding box center [698, 633] width 993 height 154
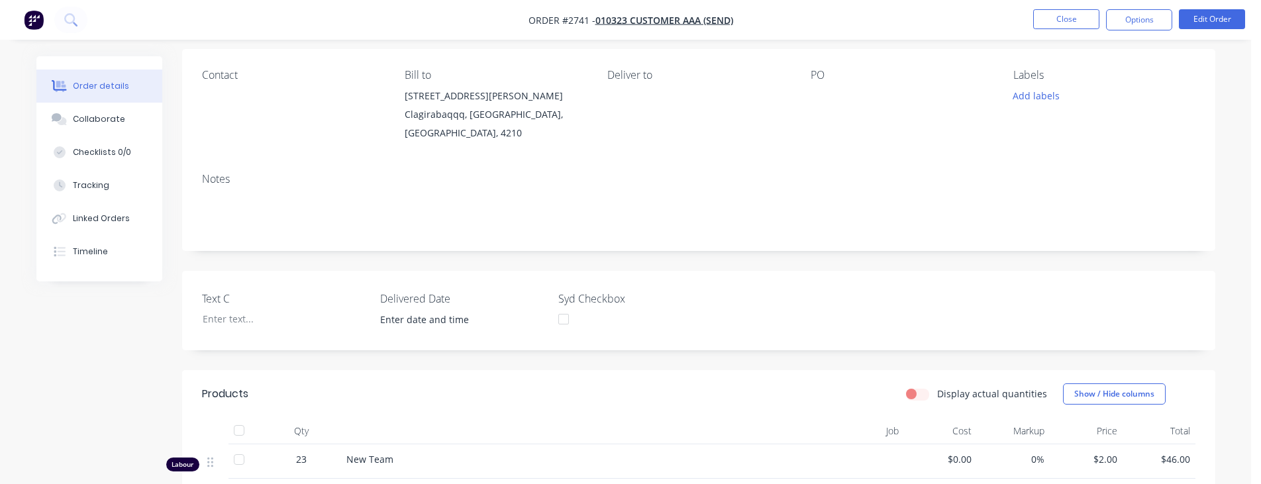
scroll to position [362, 0]
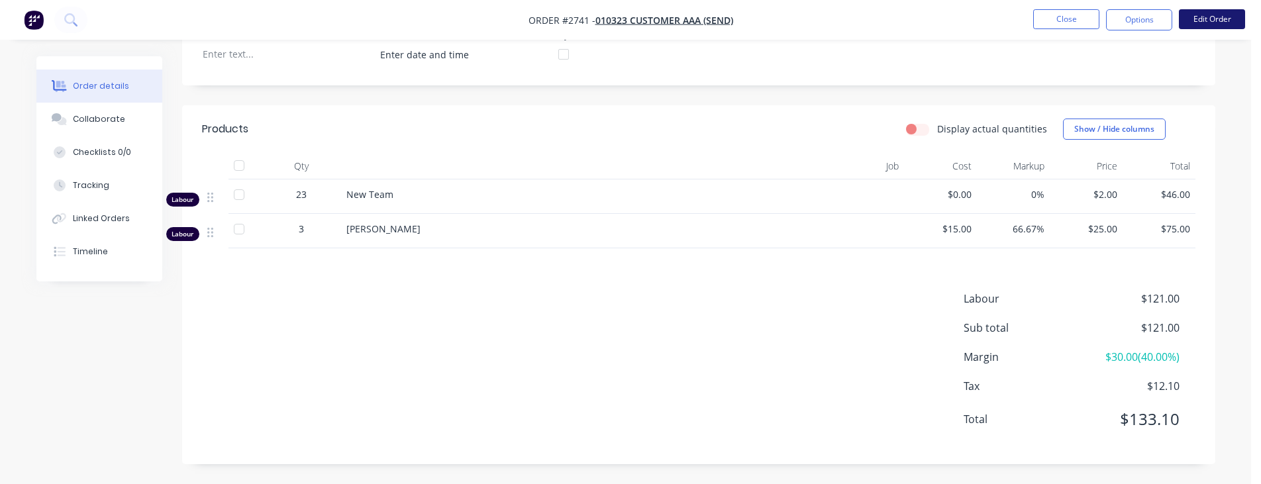
click at [1212, 20] on button "Edit Order" at bounding box center [1212, 19] width 66 height 20
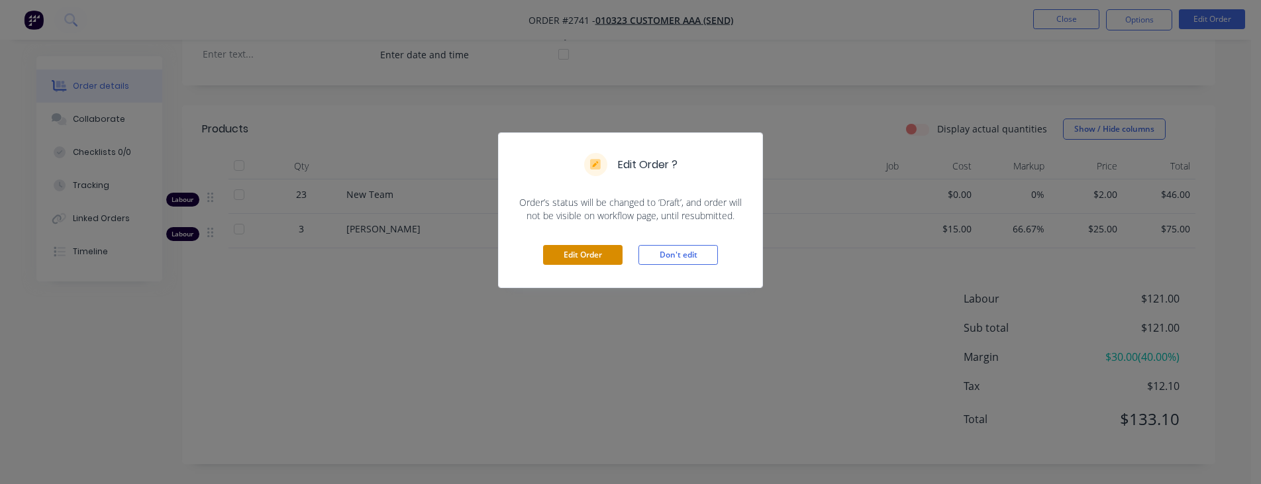
click at [587, 254] on button "Edit Order" at bounding box center [582, 255] width 79 height 20
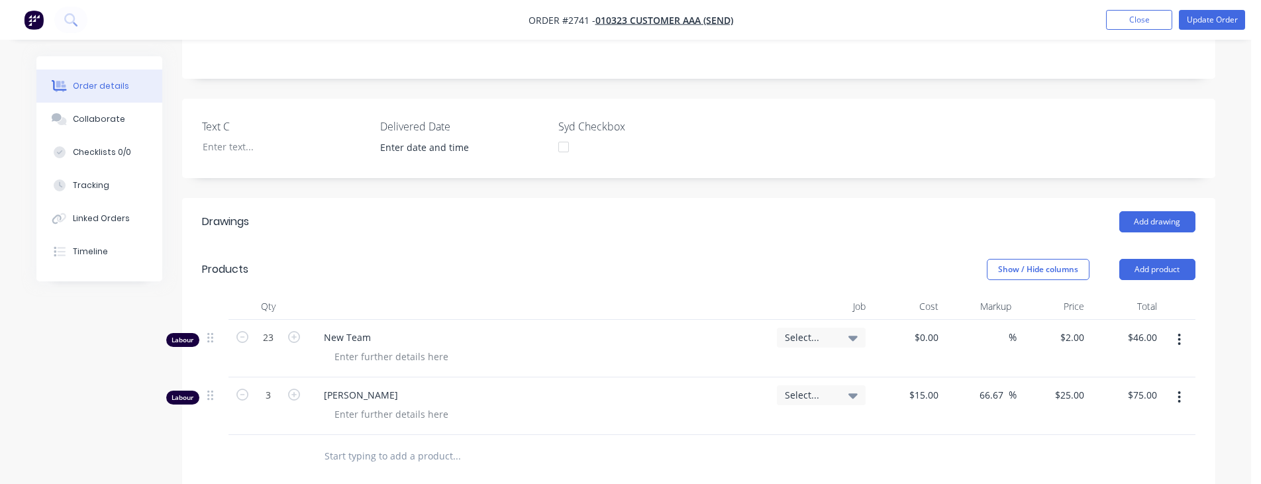
scroll to position [468, 0]
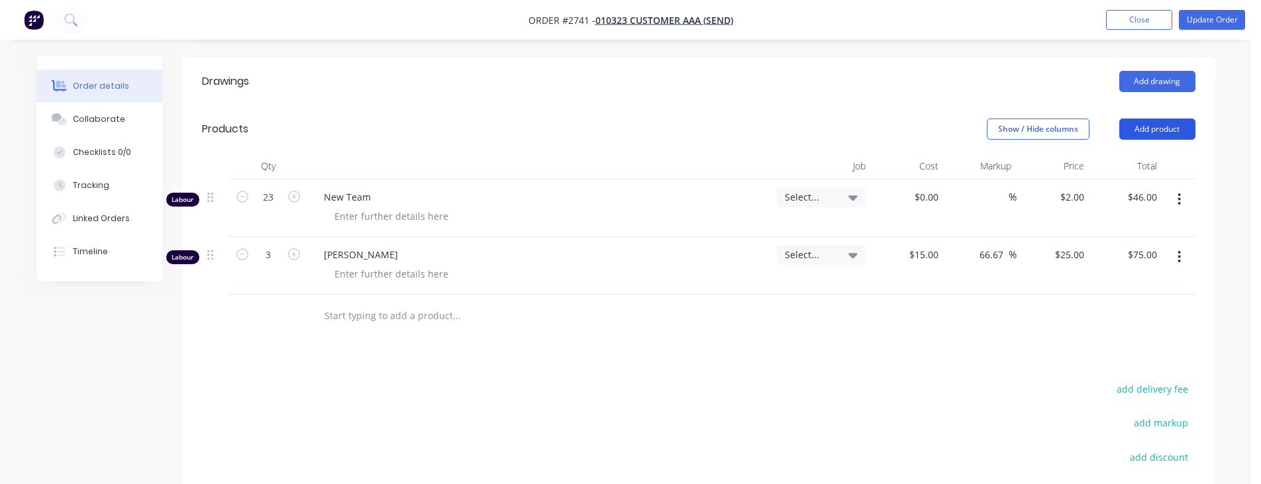
click at [1148, 119] on button "Add product" at bounding box center [1157, 129] width 76 height 21
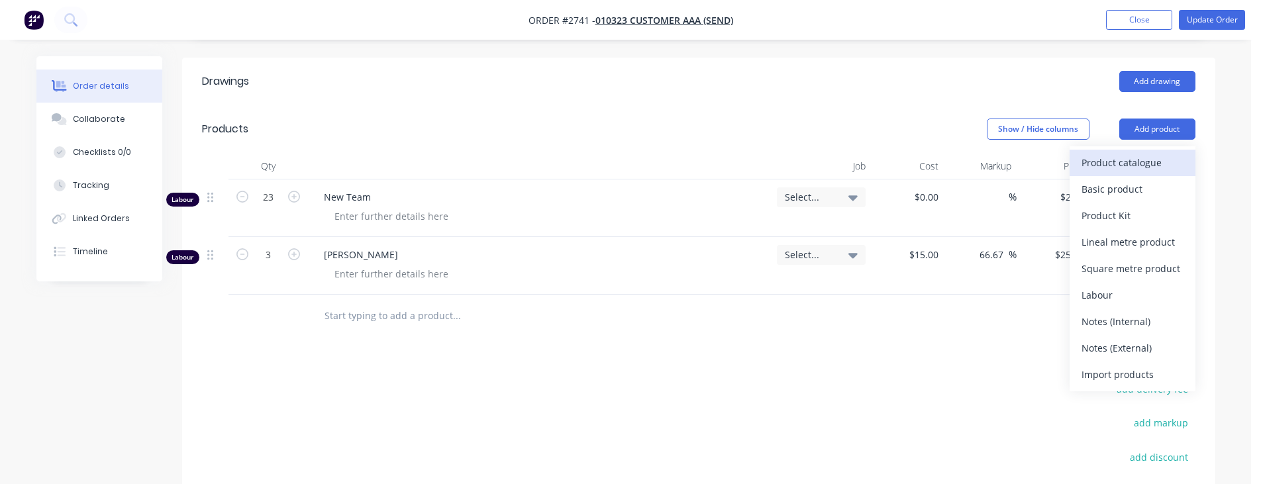
click at [1142, 153] on div "Product catalogue" at bounding box center [1132, 162] width 102 height 19
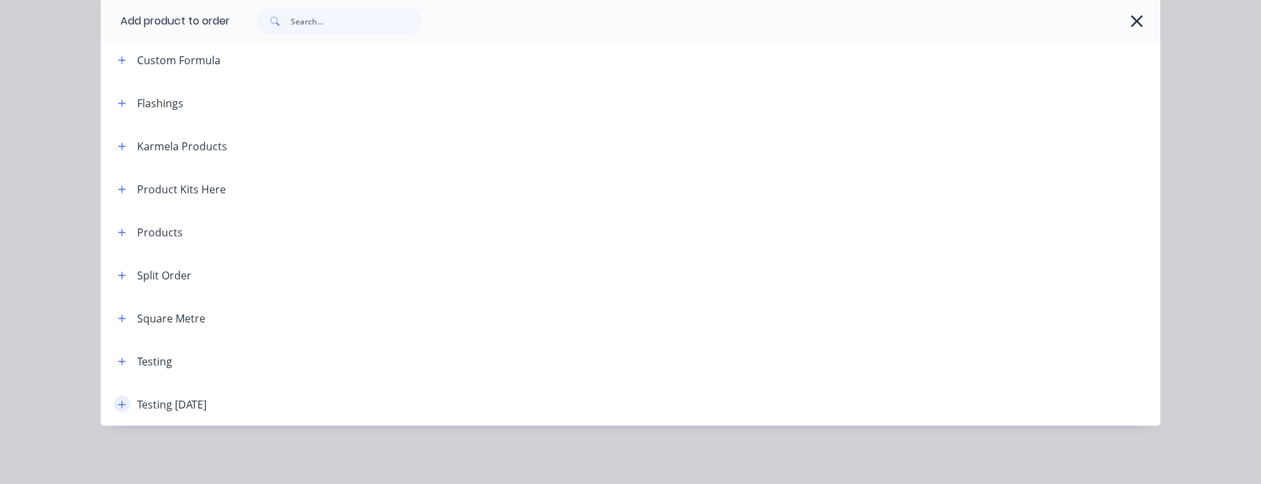
click at [117, 397] on button "button" at bounding box center [122, 404] width 17 height 17
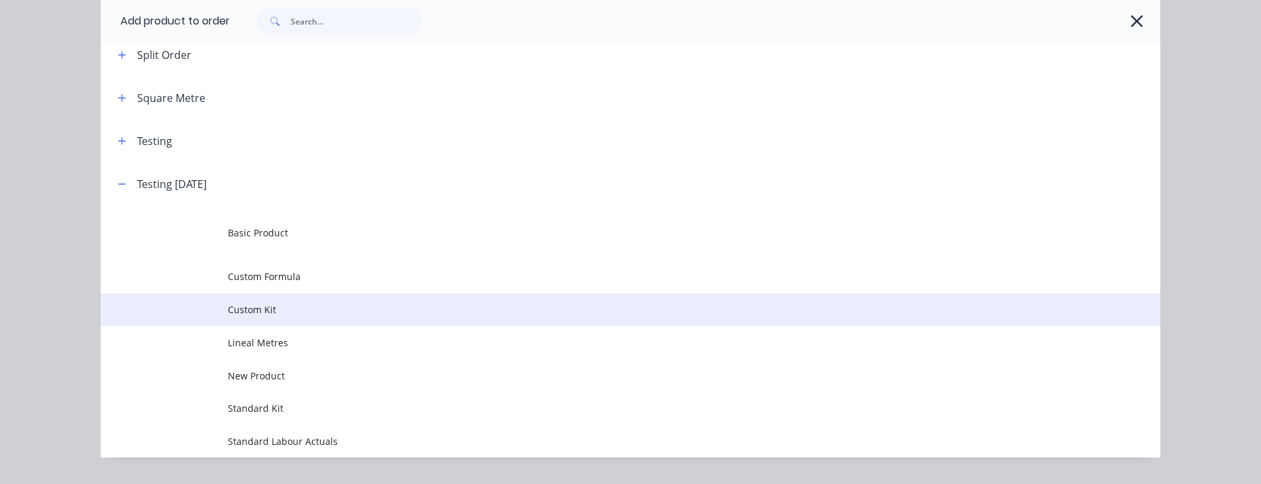
scroll to position [445, 0]
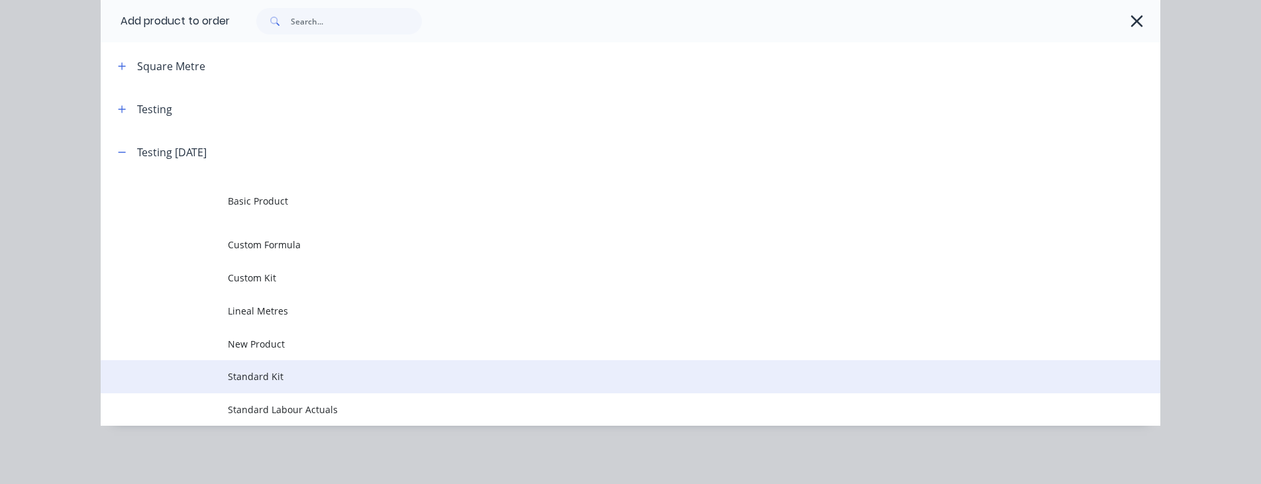
click at [338, 373] on span "Standard Kit" at bounding box center [601, 376] width 746 height 14
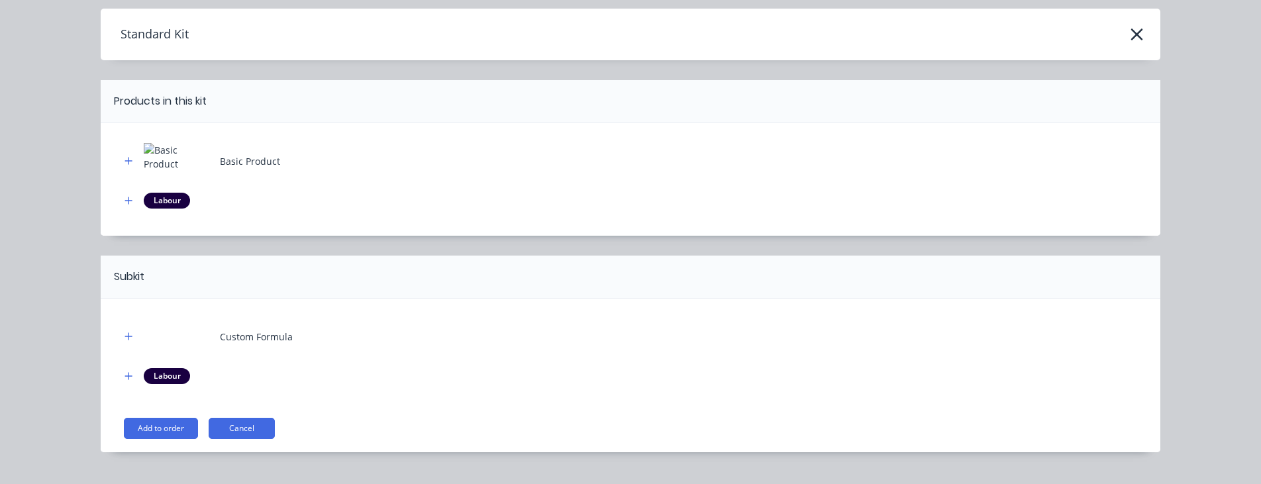
scroll to position [71, 0]
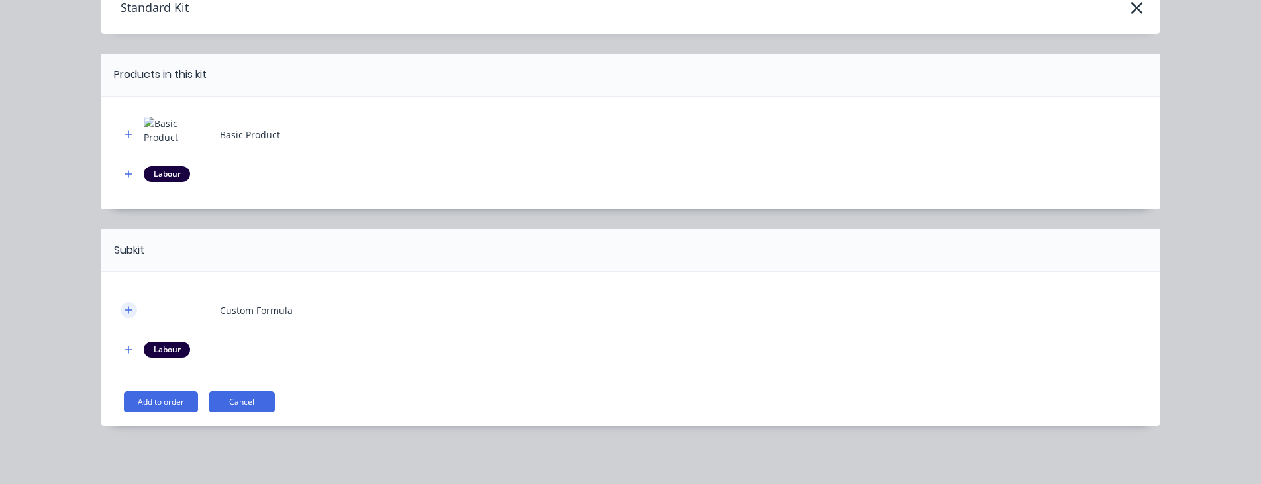
click at [128, 309] on button "button" at bounding box center [129, 310] width 17 height 17
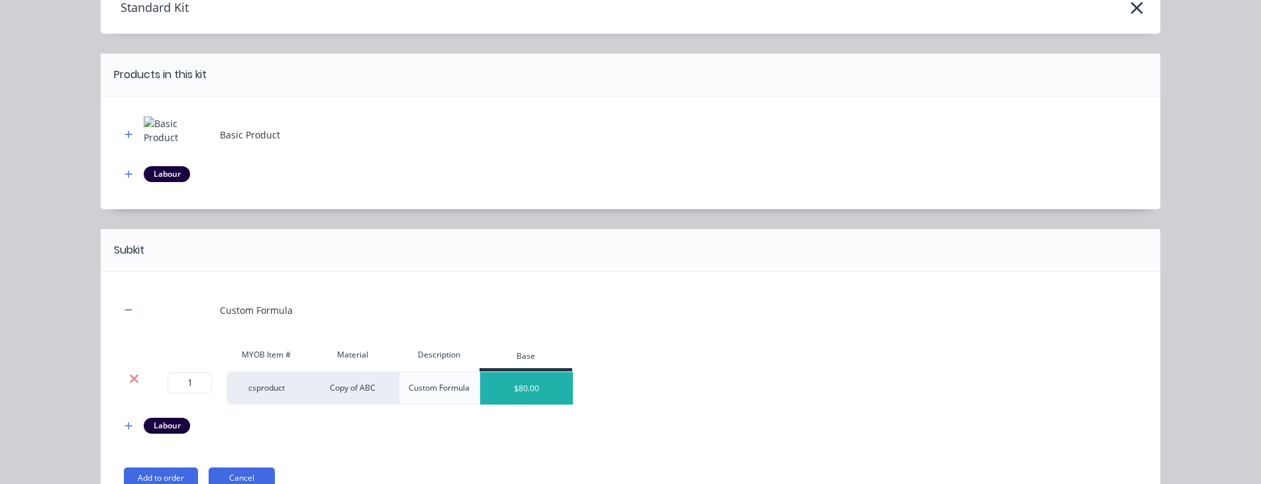
click at [133, 380] on icon at bounding box center [134, 378] width 10 height 13
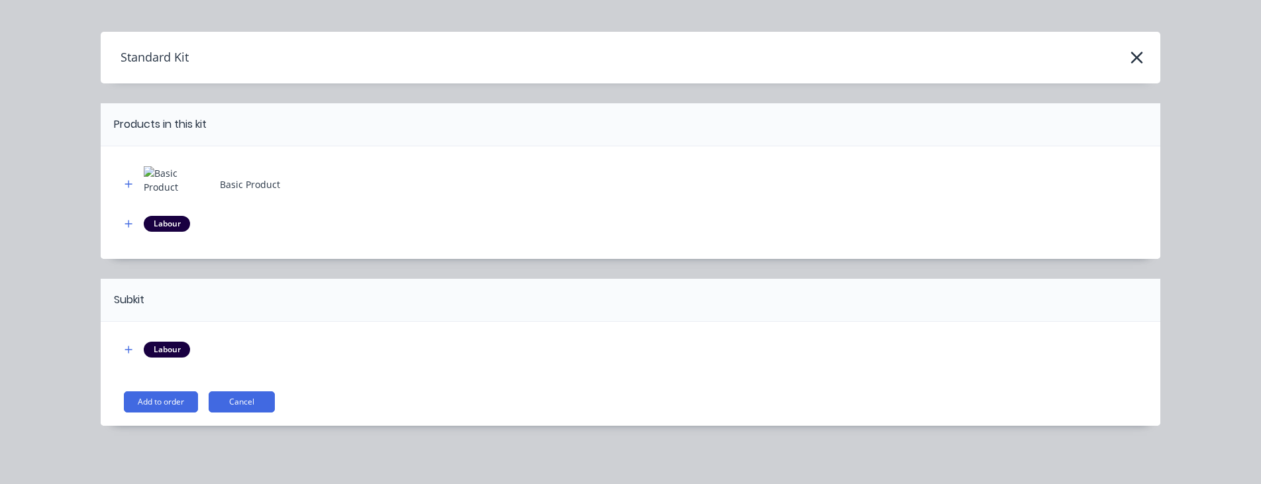
scroll to position [21, 0]
click at [124, 350] on icon "button" at bounding box center [128, 349] width 8 height 9
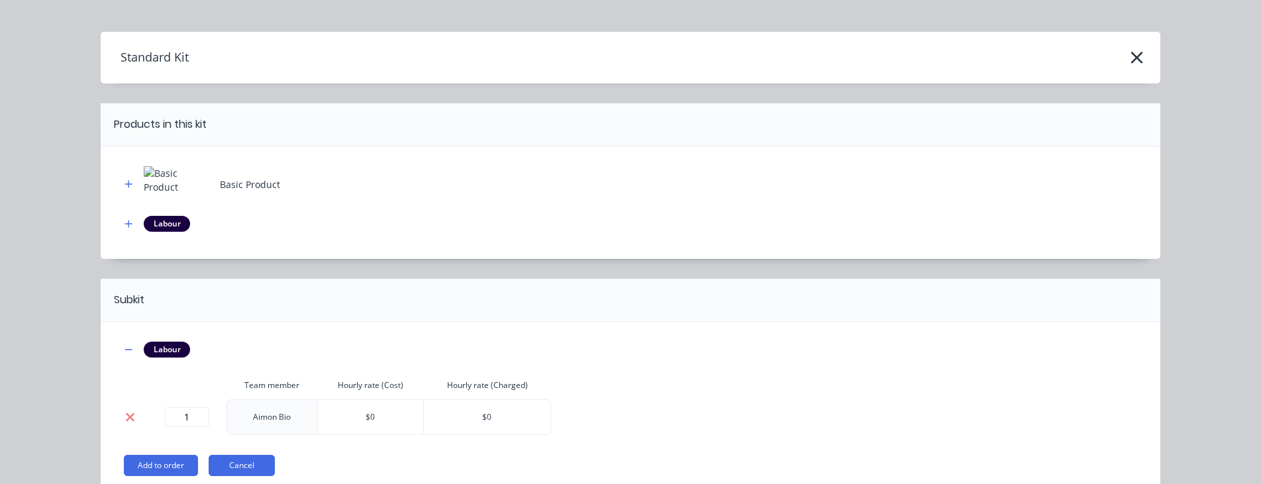
click at [125, 414] on icon at bounding box center [130, 417] width 10 height 13
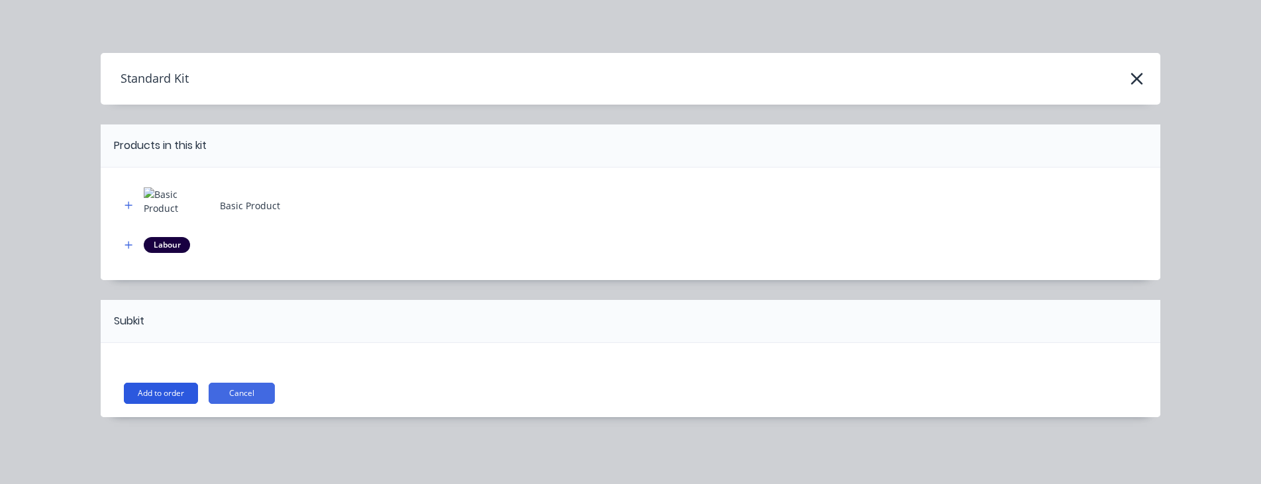
click at [154, 397] on button "Add to order" at bounding box center [161, 393] width 74 height 21
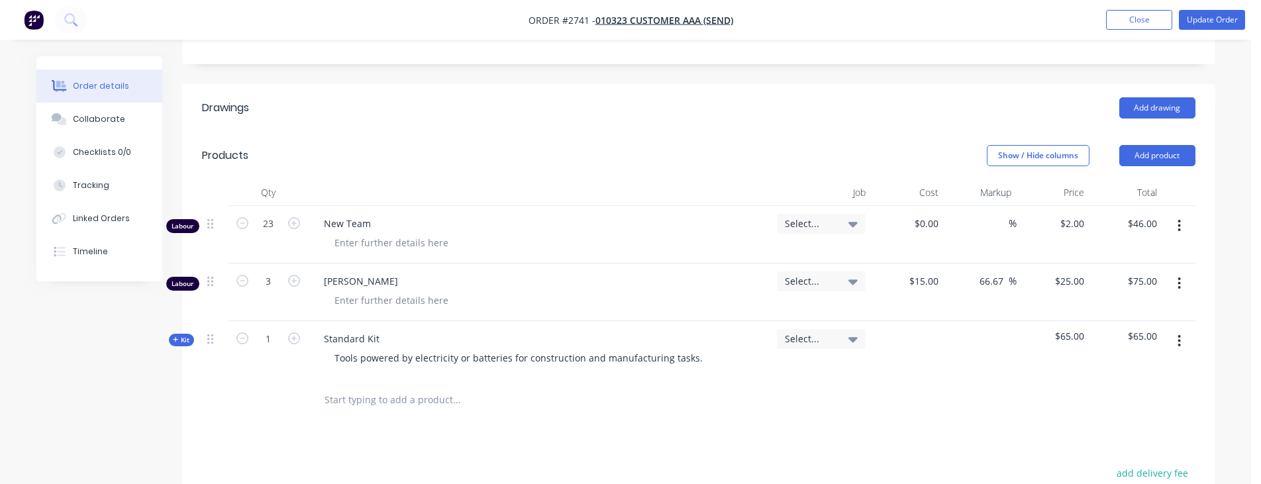
click at [179, 335] on span "Kit" at bounding box center [181, 340] width 17 height 10
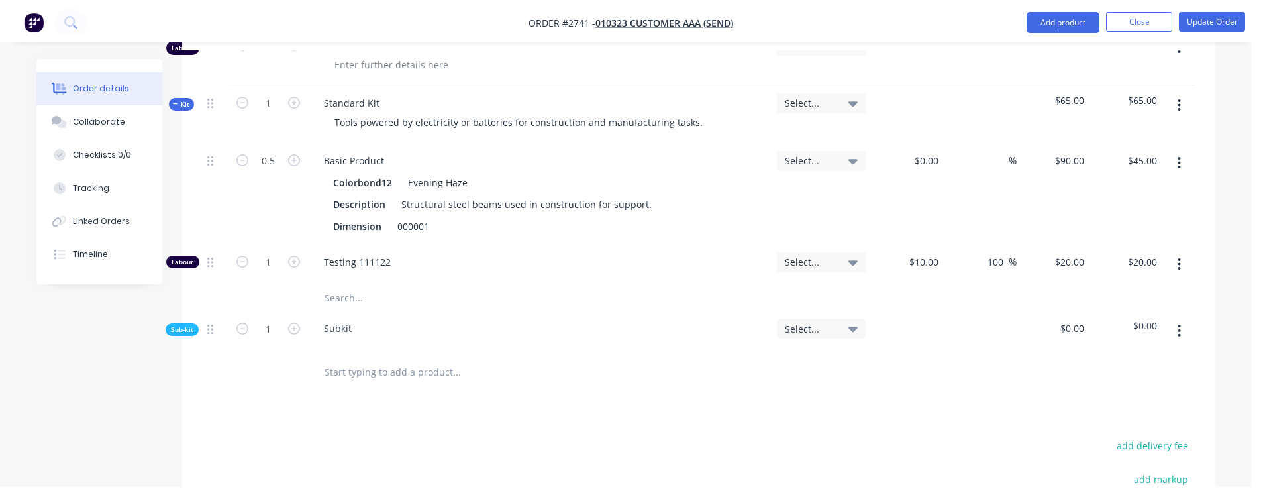
scroll to position [799, 0]
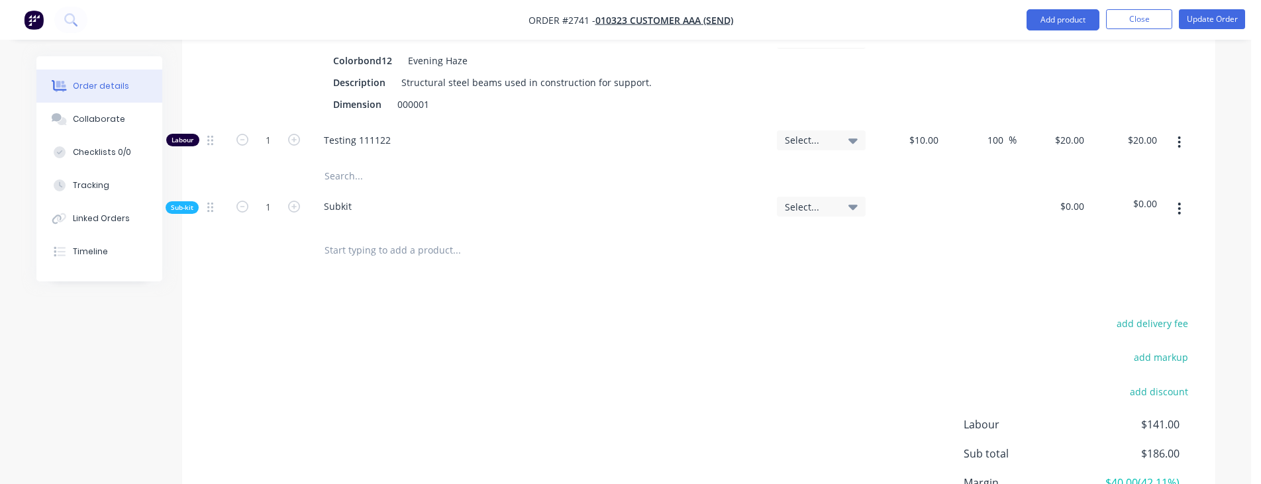
click at [1171, 197] on button "button" at bounding box center [1178, 209] width 31 height 24
click at [1138, 260] on div "Delete" at bounding box center [1132, 269] width 102 height 19
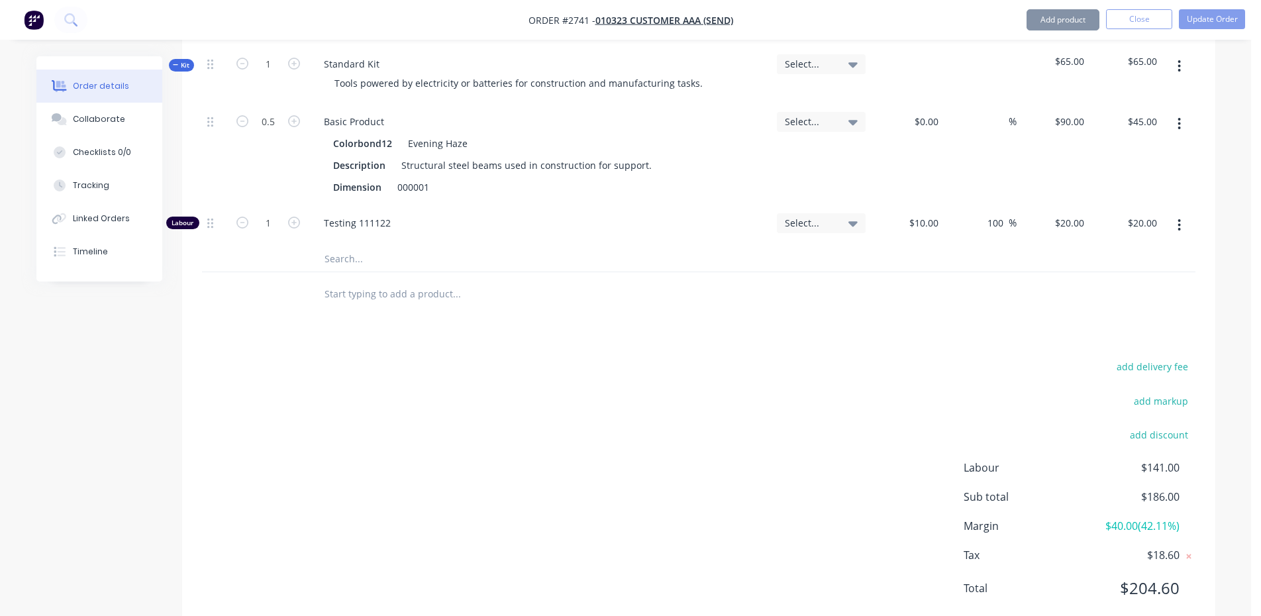
drag, startPoint x: 775, startPoint y: 463, endPoint x: 769, endPoint y: 430, distance: 34.3
click at [775, 463] on div "add delivery fee add markup add discount Labour $141.00 Sub total $186.00 Margi…" at bounding box center [698, 486] width 993 height 256
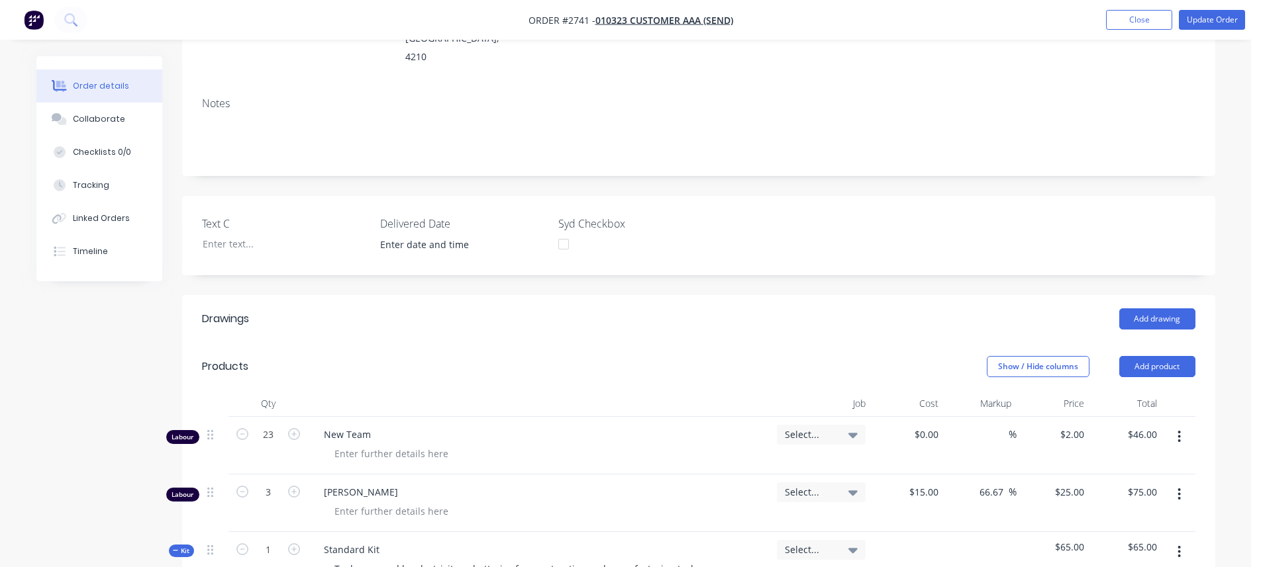
scroll to position [0, 0]
